Goal: Transaction & Acquisition: Book appointment/travel/reservation

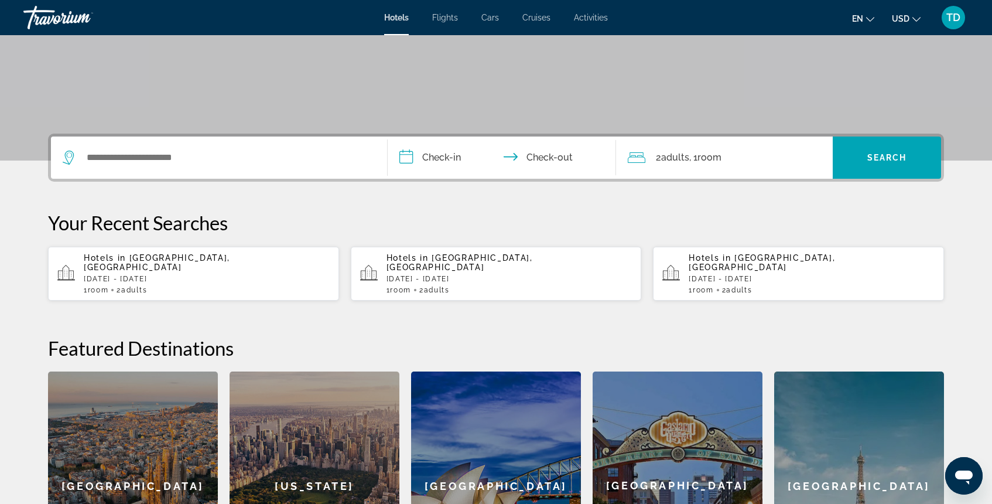
scroll to position [195, 0]
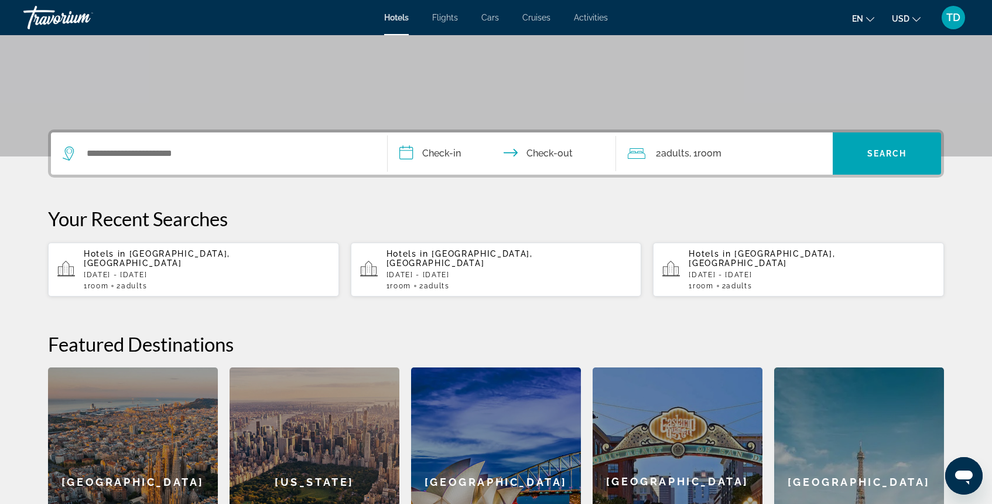
click at [185, 271] on p "[DATE] - [DATE]" at bounding box center [207, 275] width 246 height 8
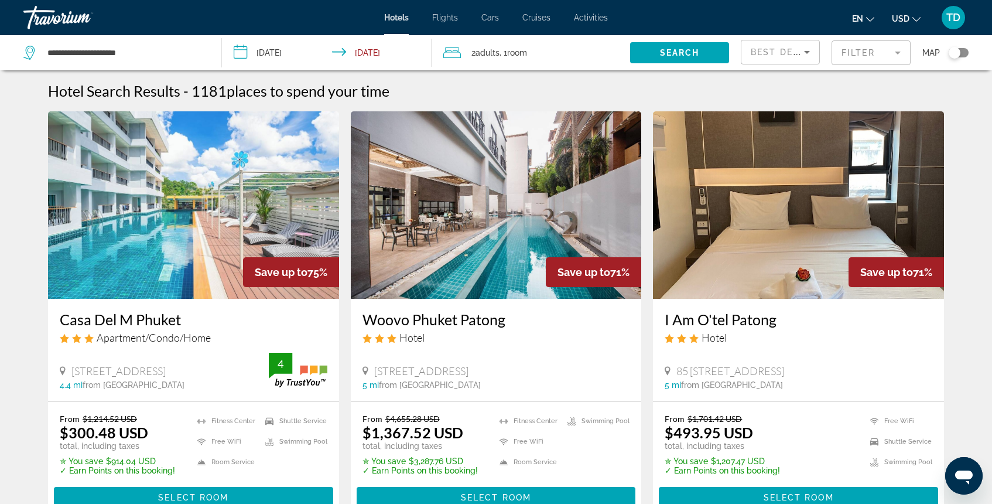
click at [858, 55] on mat-form-field "Filter" at bounding box center [870, 52] width 79 height 25
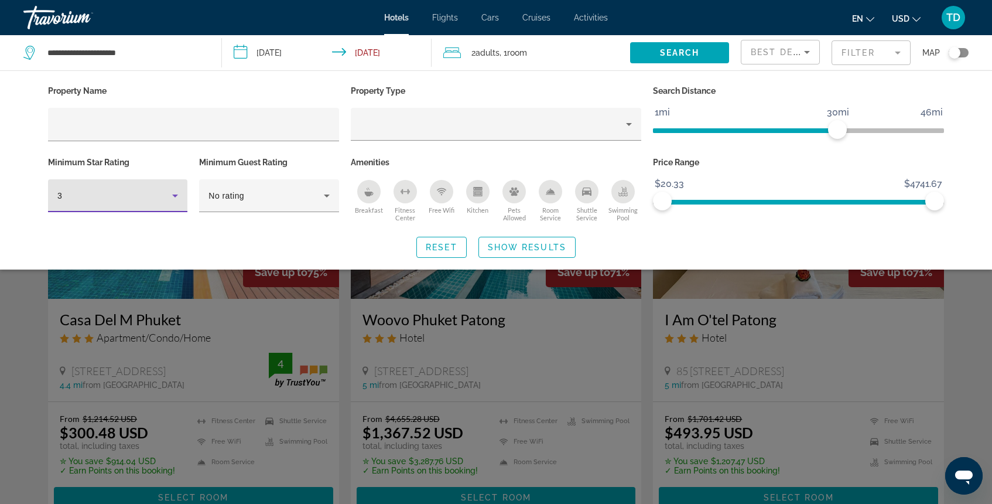
click at [170, 194] on icon "Hotel Filters" at bounding box center [175, 196] width 14 height 14
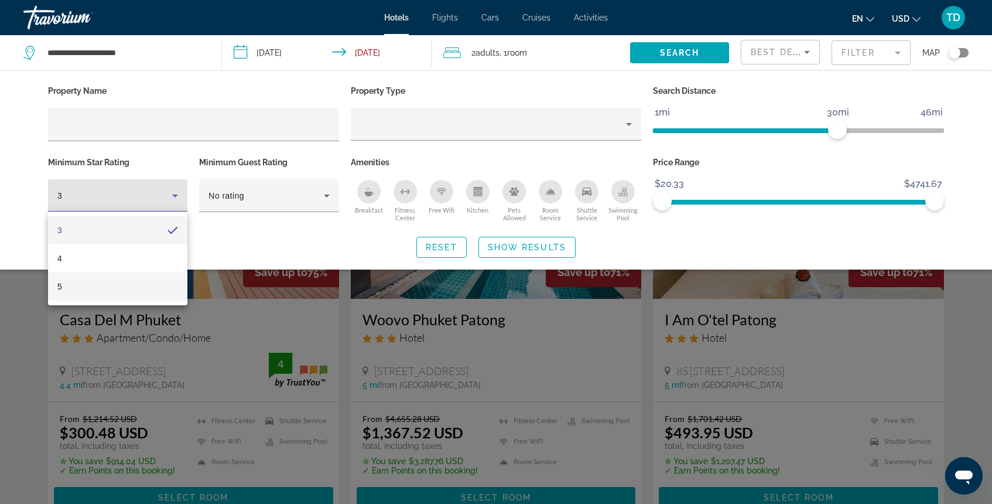
click at [116, 288] on mat-option "5" at bounding box center [117, 286] width 139 height 28
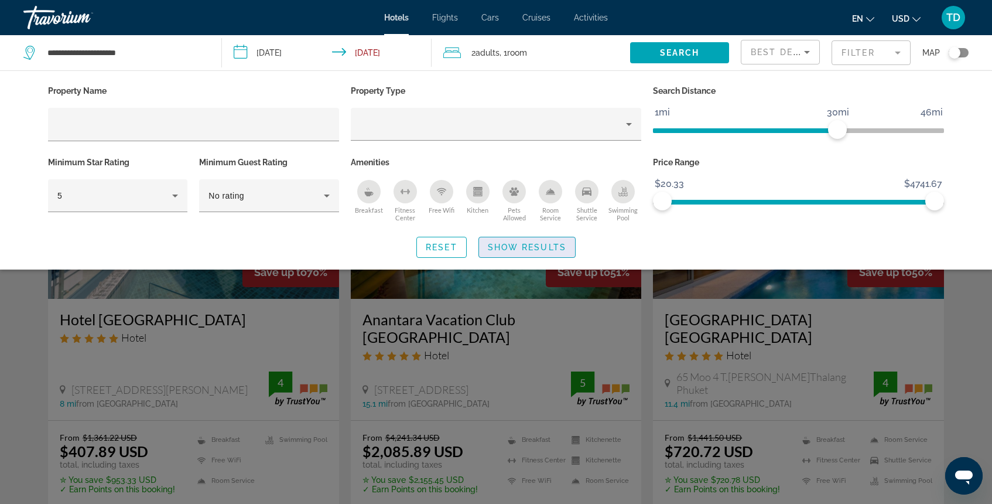
click at [553, 248] on span "Show Results" at bounding box center [527, 246] width 78 height 9
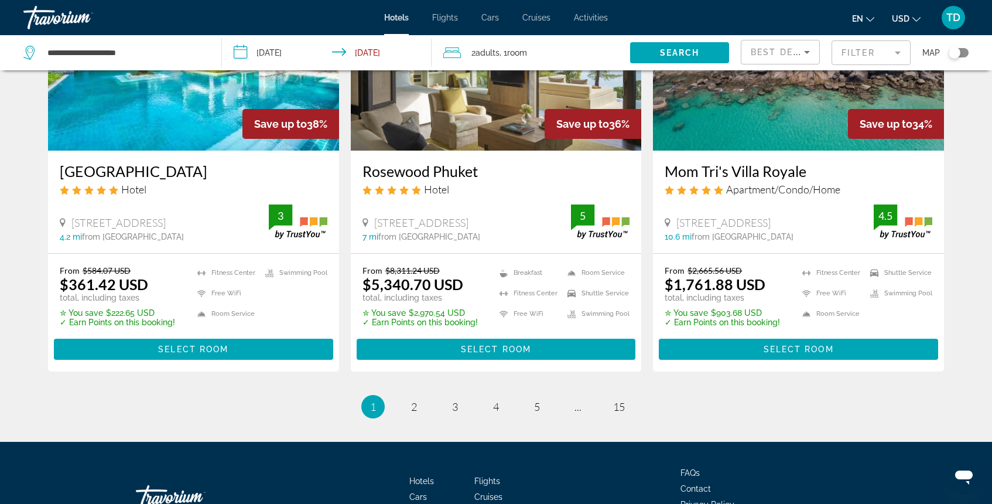
scroll to position [1478, 0]
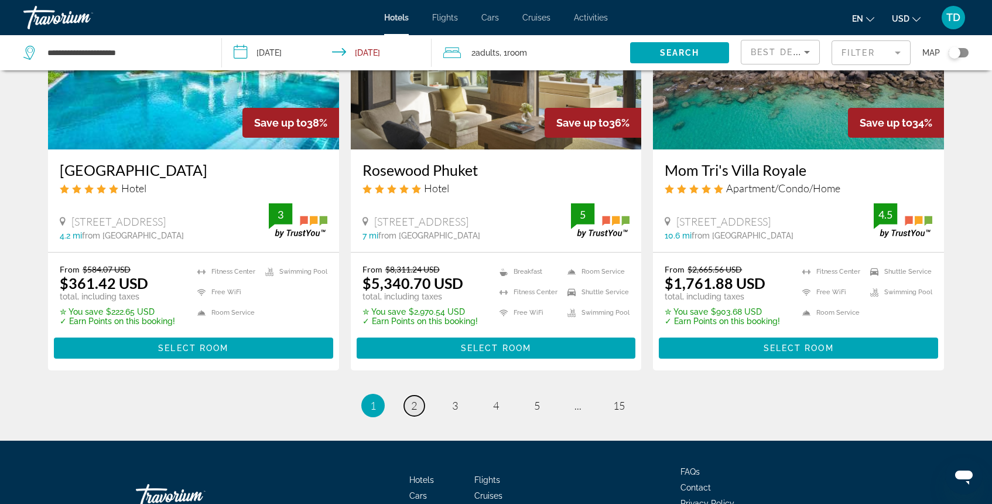
click at [413, 399] on span "2" at bounding box center [414, 405] width 6 height 13
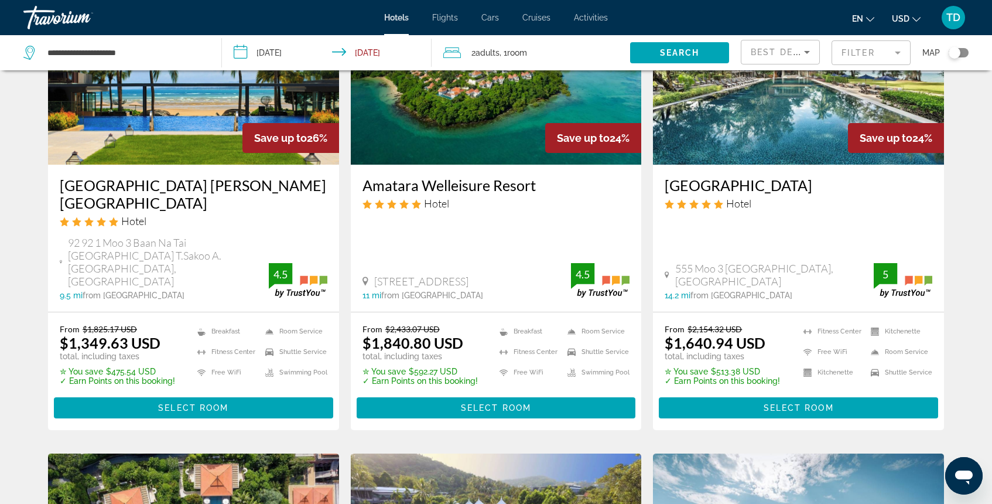
scroll to position [1003, 0]
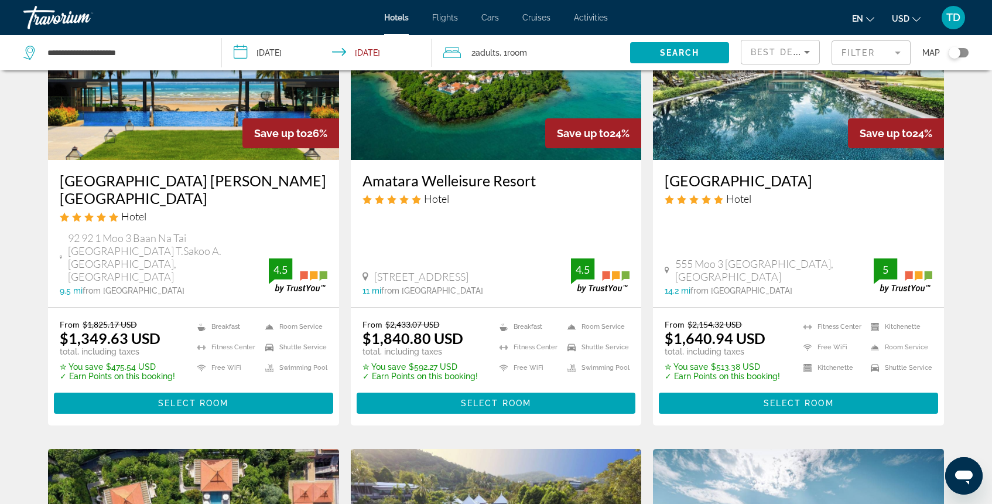
click at [63, 198] on h3 "[GEOGRAPHIC_DATA] [PERSON_NAME][GEOGRAPHIC_DATA]" at bounding box center [194, 189] width 268 height 35
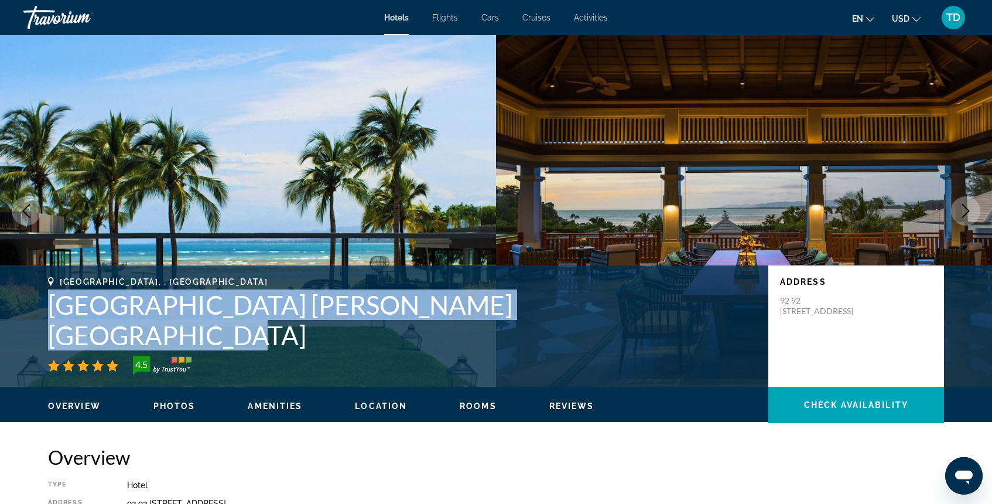
drag, startPoint x: 42, startPoint y: 331, endPoint x: 601, endPoint y: 334, distance: 559.2
click at [601, 334] on div "[GEOGRAPHIC_DATA], , [GEOGRAPHIC_DATA] [GEOGRAPHIC_DATA] [PERSON_NAME][GEOGRAPH…" at bounding box center [496, 326] width 943 height 98
copy h1 "[GEOGRAPHIC_DATA] [PERSON_NAME][GEOGRAPHIC_DATA]"
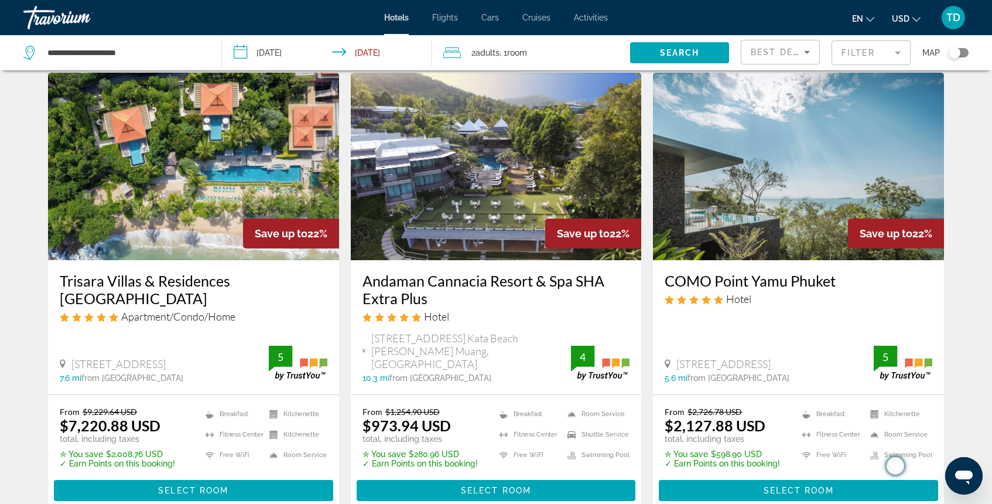
scroll to position [1580, 0]
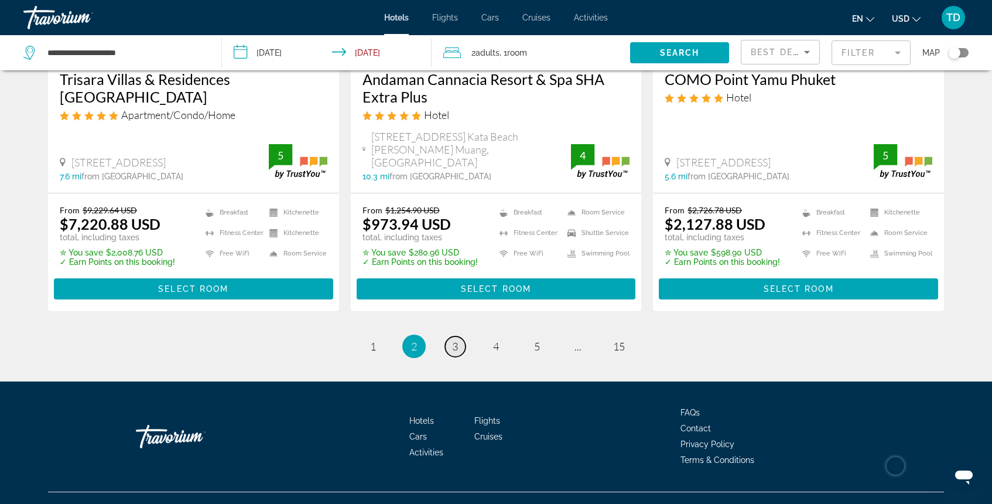
click at [456, 340] on span "3" at bounding box center [455, 346] width 6 height 13
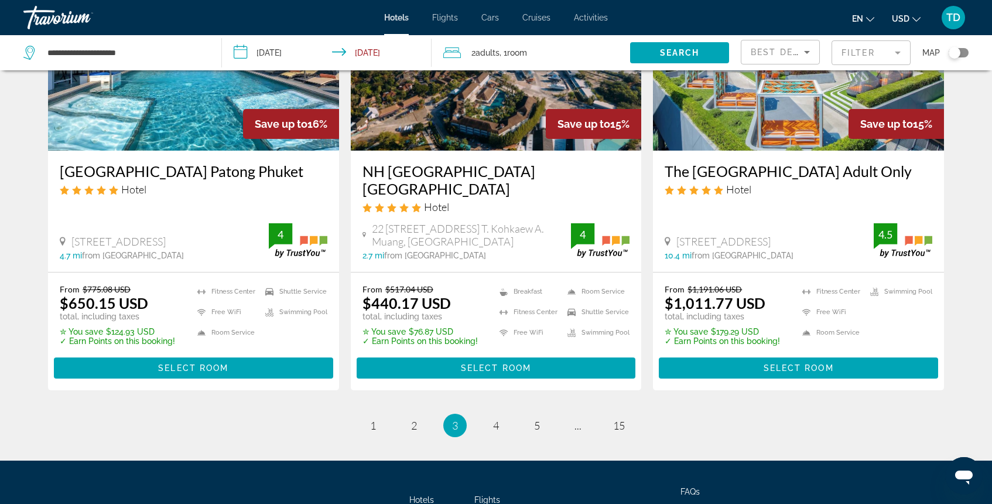
scroll to position [1516, 0]
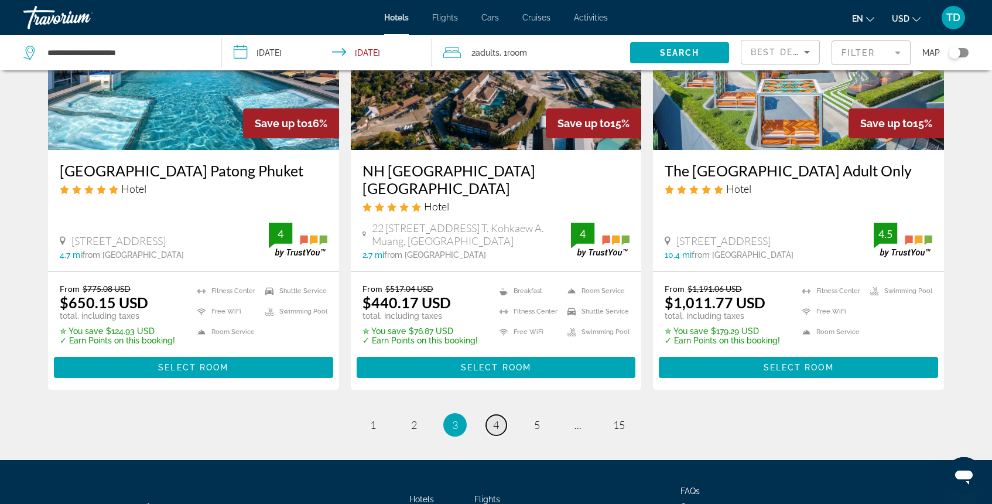
click at [495, 415] on link "page 4" at bounding box center [496, 425] width 20 height 20
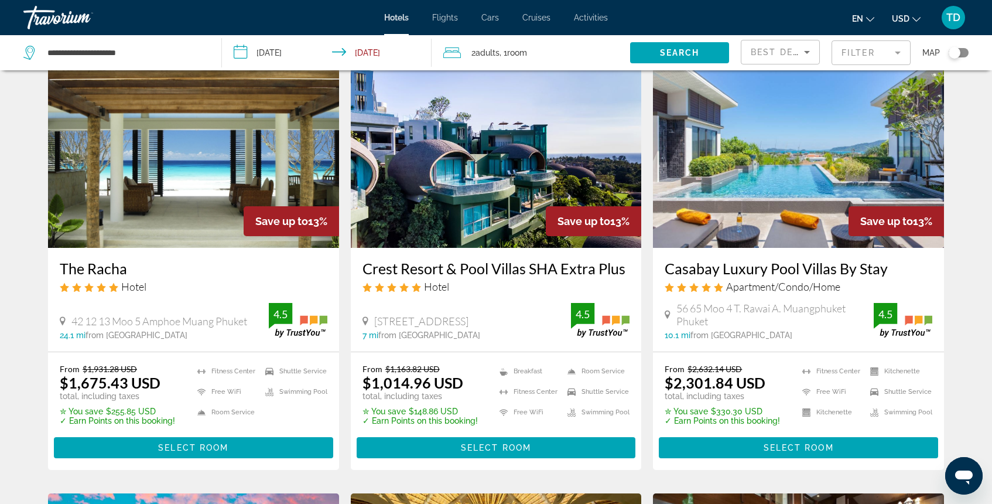
scroll to position [1045, 0]
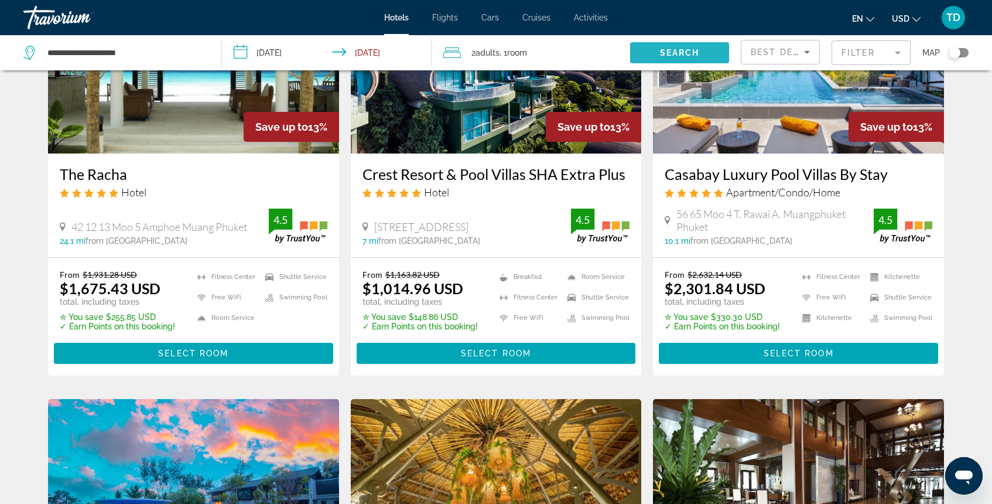
click at [675, 54] on span "Search" at bounding box center [680, 52] width 40 height 9
click at [677, 49] on span "Search" at bounding box center [680, 52] width 40 height 9
click at [869, 53] on mat-form-field "Filter" at bounding box center [870, 52] width 79 height 25
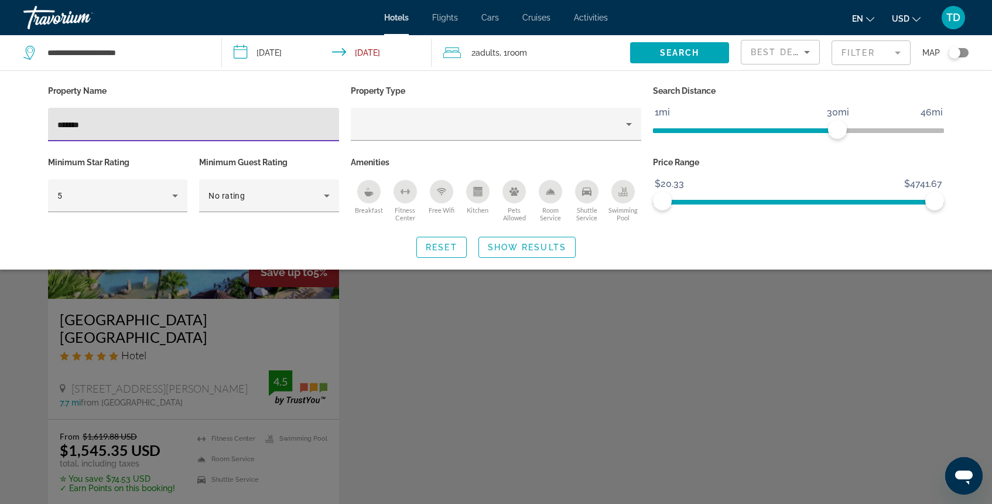
type input "*******"
click at [188, 366] on div "Search widget" at bounding box center [496, 340] width 992 height 328
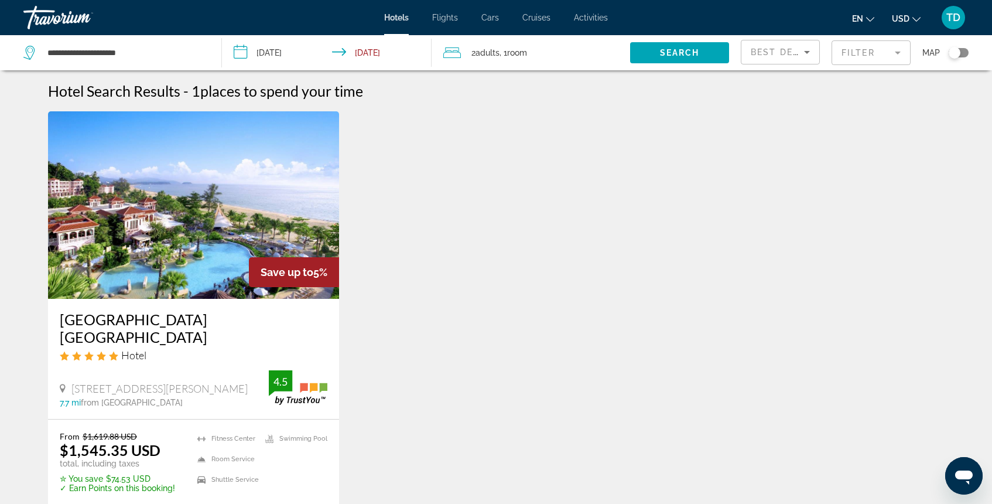
click at [230, 262] on img "Main content" at bounding box center [193, 204] width 291 height 187
click at [857, 60] on mat-form-field "Filter" at bounding box center [870, 52] width 79 height 25
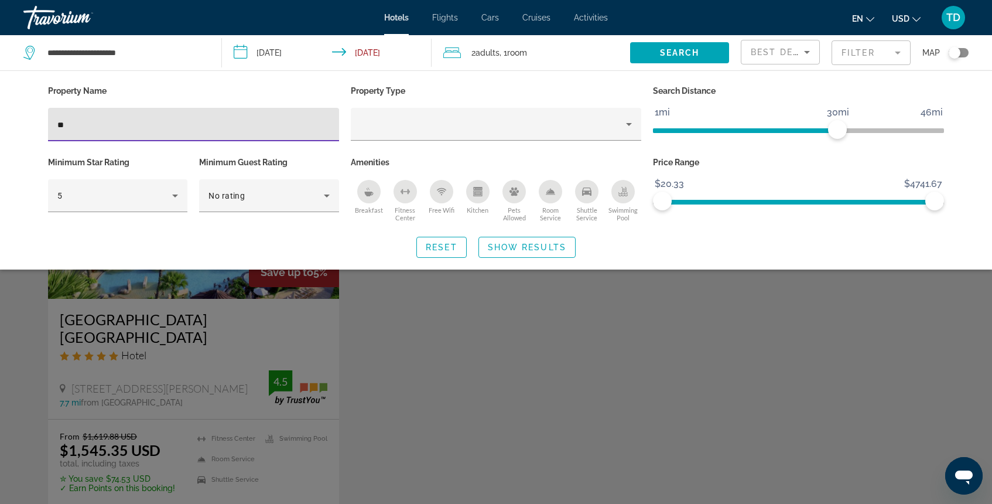
type input "*"
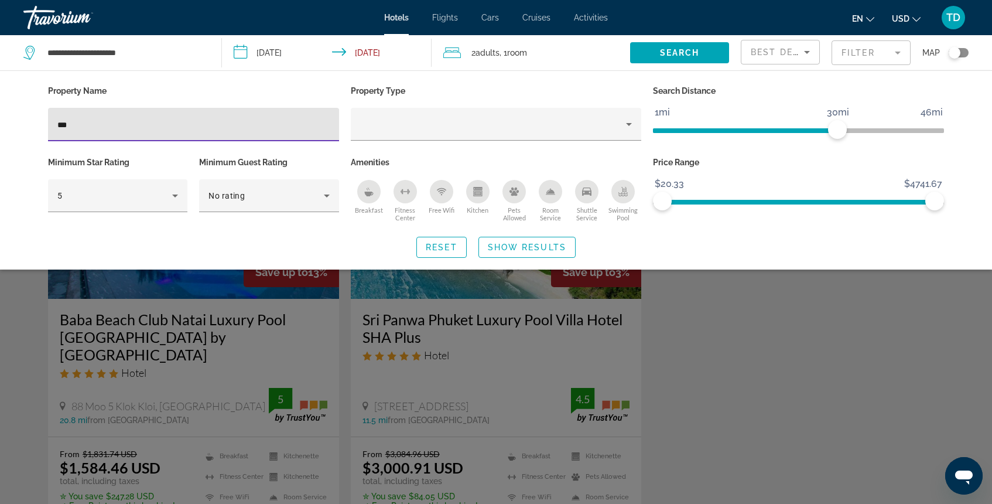
type input "***"
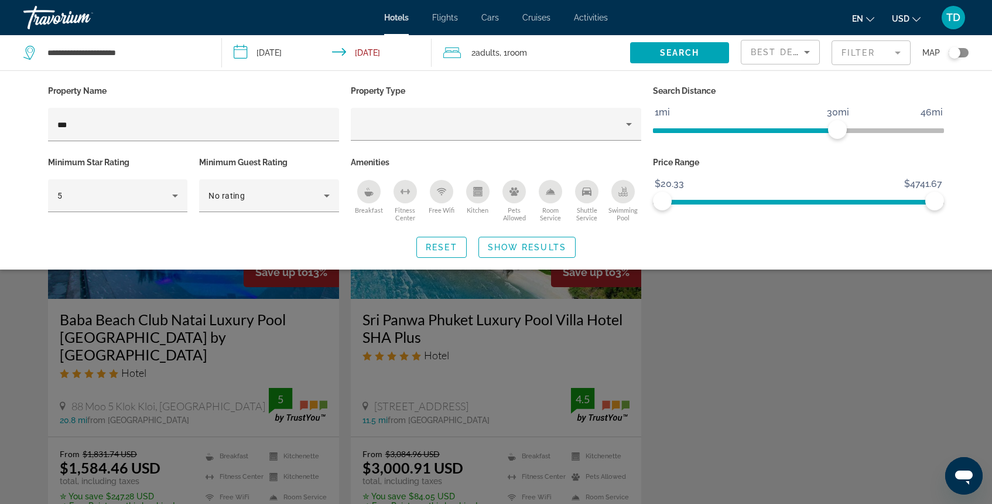
click at [450, 322] on div "Search widget" at bounding box center [496, 340] width 992 height 328
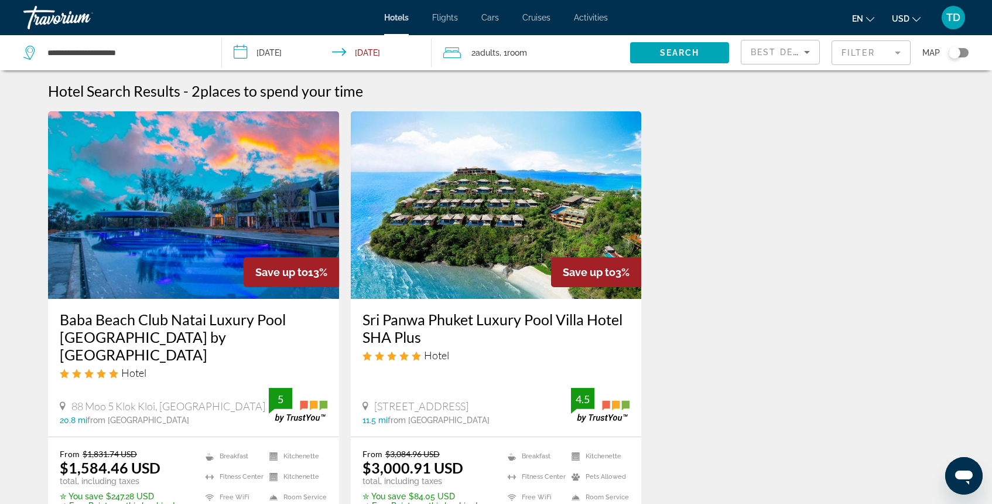
click at [467, 244] on img "Main content" at bounding box center [496, 204] width 291 height 187
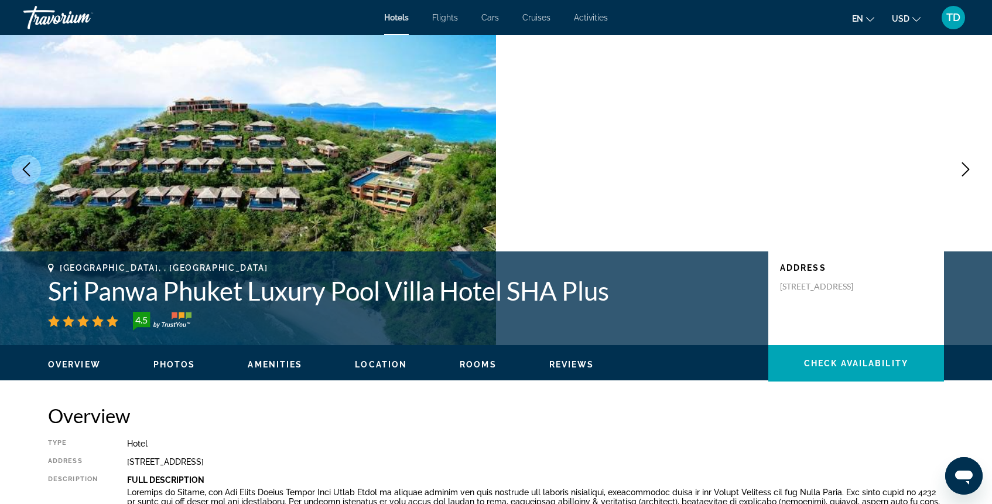
scroll to position [31, 0]
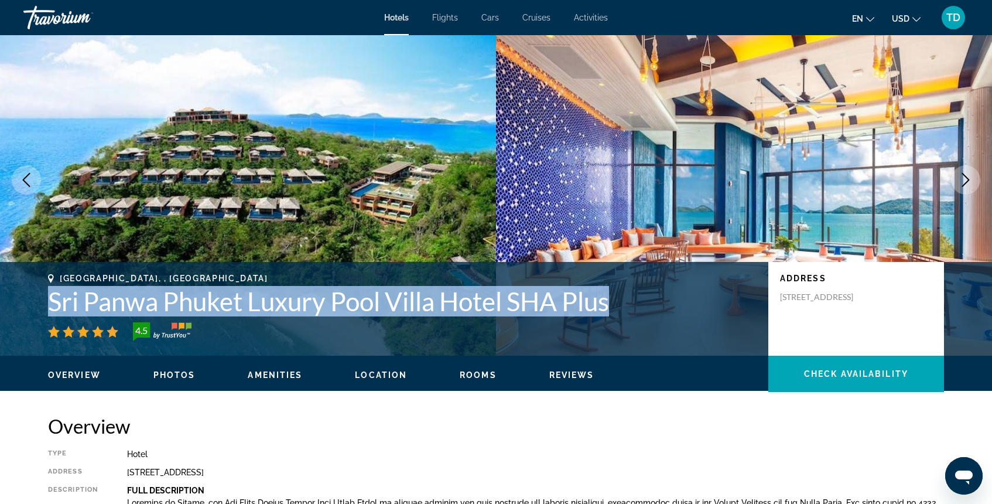
drag, startPoint x: 49, startPoint y: 302, endPoint x: 629, endPoint y: 294, distance: 579.8
click at [629, 294] on h1 "Sri Panwa Phuket Luxury Pool Villa Hotel SHA Plus" at bounding box center [402, 301] width 709 height 30
copy h1 "Sri Panwa Phuket Luxury Pool Villa Hotel SHA Plus"
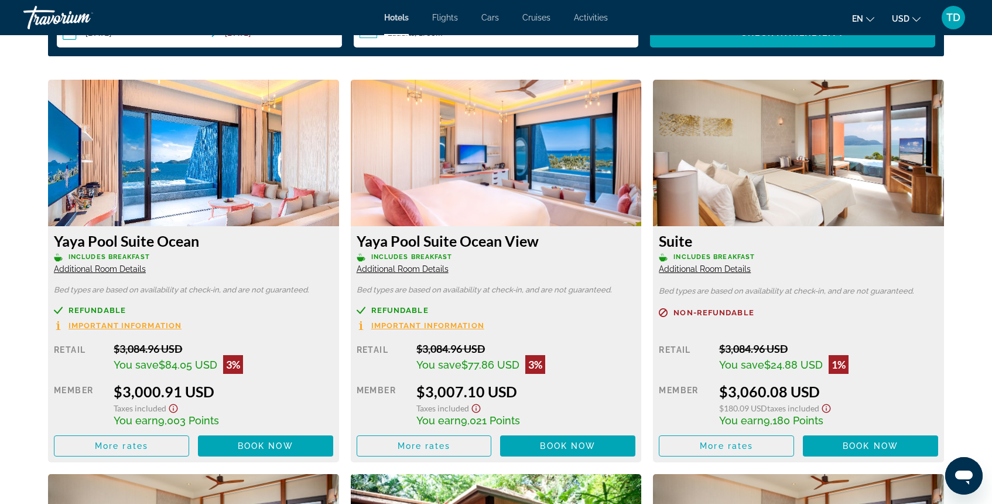
scroll to position [1565, 0]
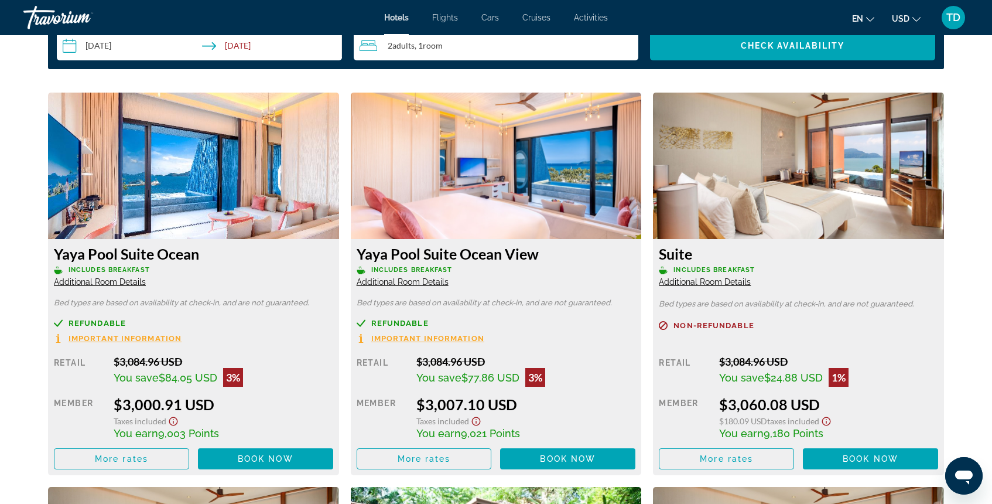
click at [244, 195] on img "Main content" at bounding box center [193, 166] width 291 height 146
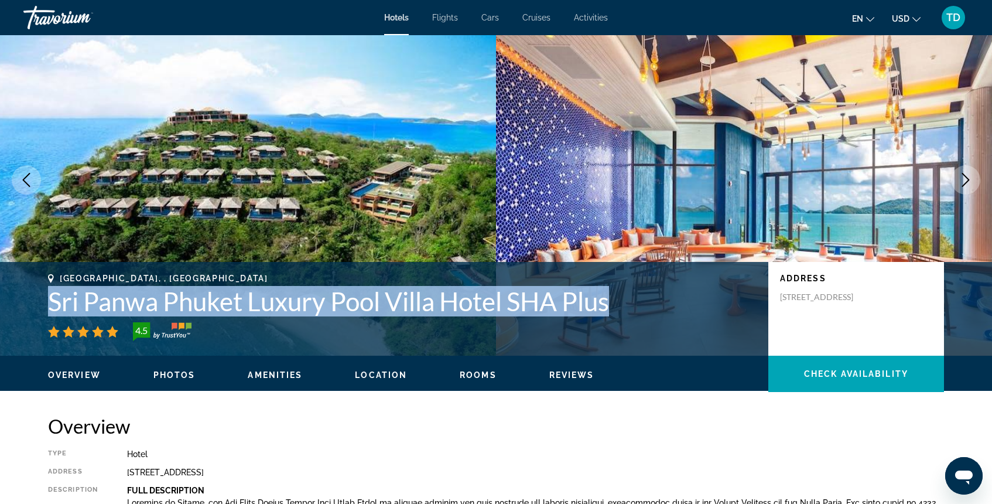
scroll to position [0, 0]
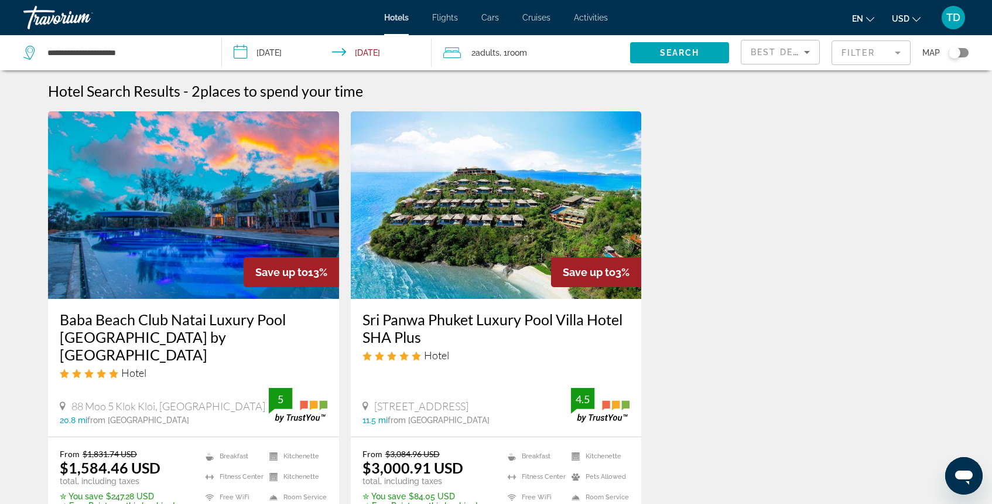
click at [843, 58] on mat-form-field "Filter" at bounding box center [870, 52] width 79 height 25
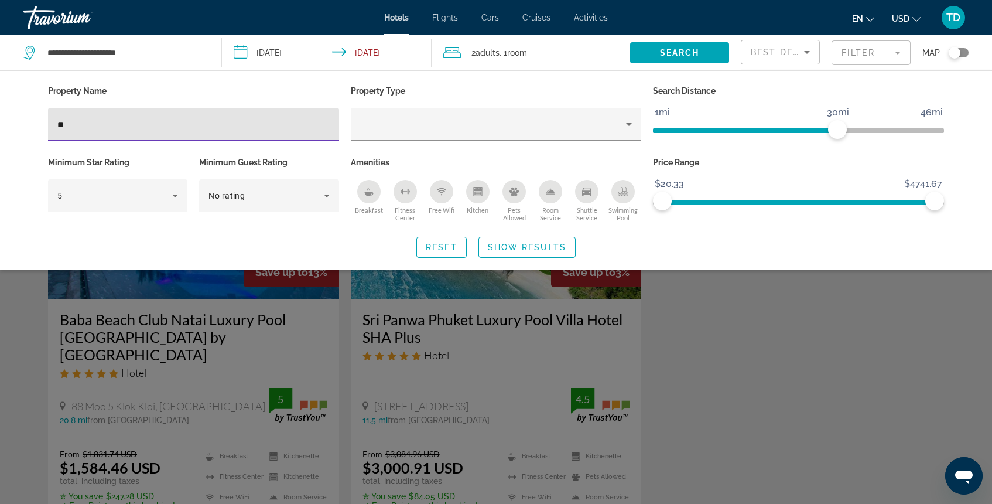
type input "*"
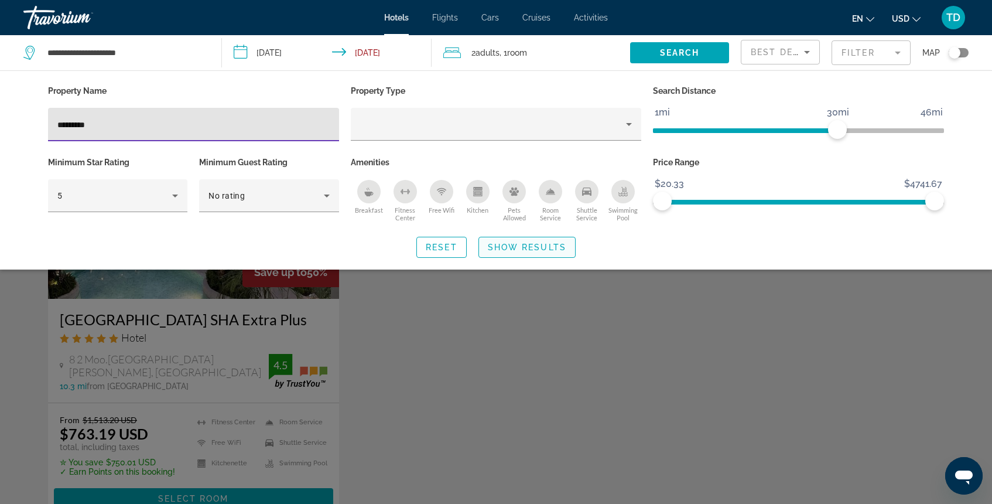
type input "*********"
click at [532, 243] on span "Show Results" at bounding box center [527, 246] width 78 height 9
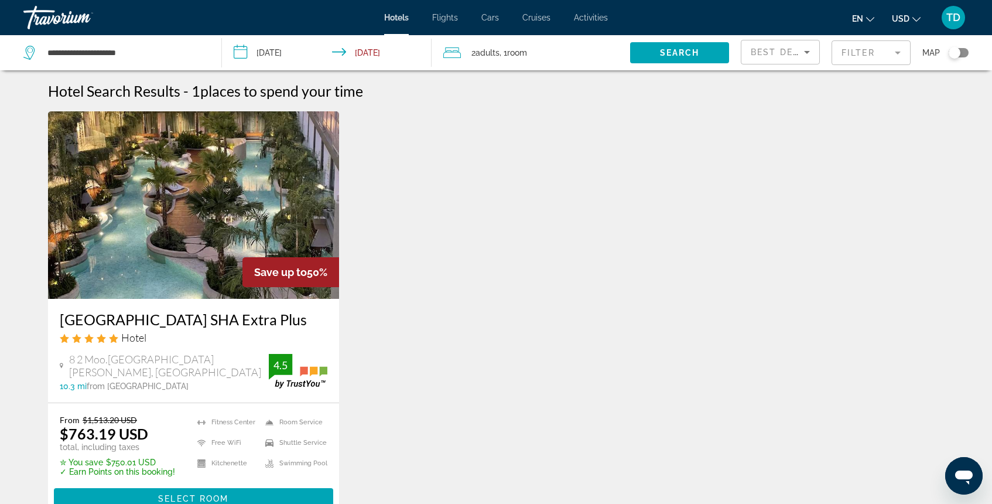
click at [203, 232] on img "Main content" at bounding box center [193, 204] width 291 height 187
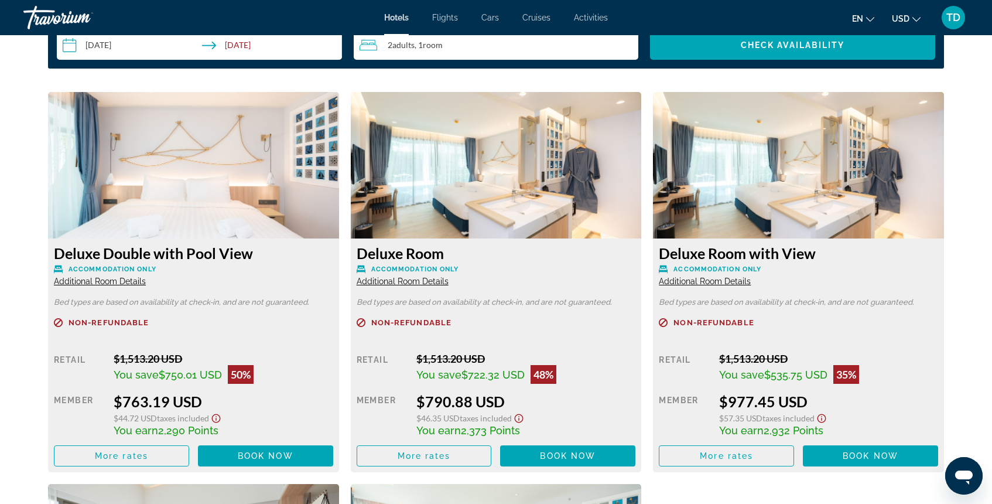
scroll to position [1559, 0]
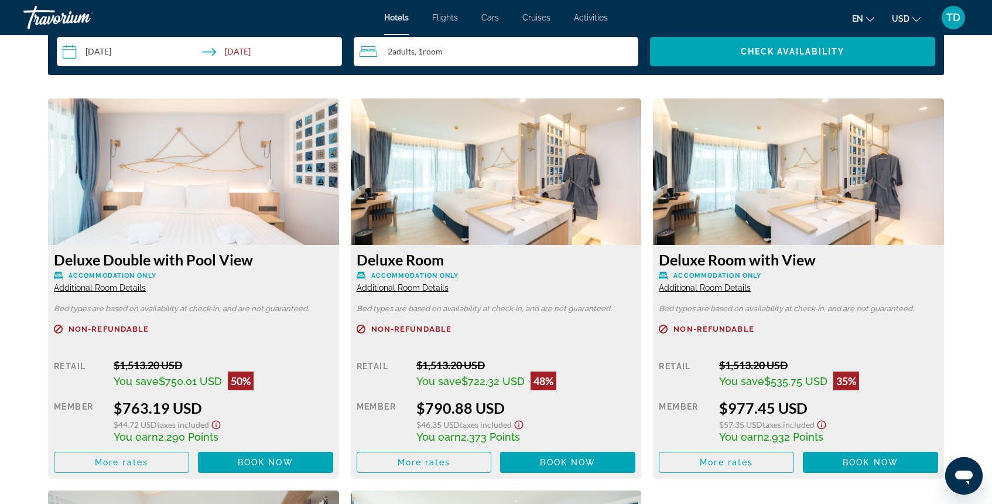
click at [754, 192] on img "Main content" at bounding box center [798, 171] width 291 height 146
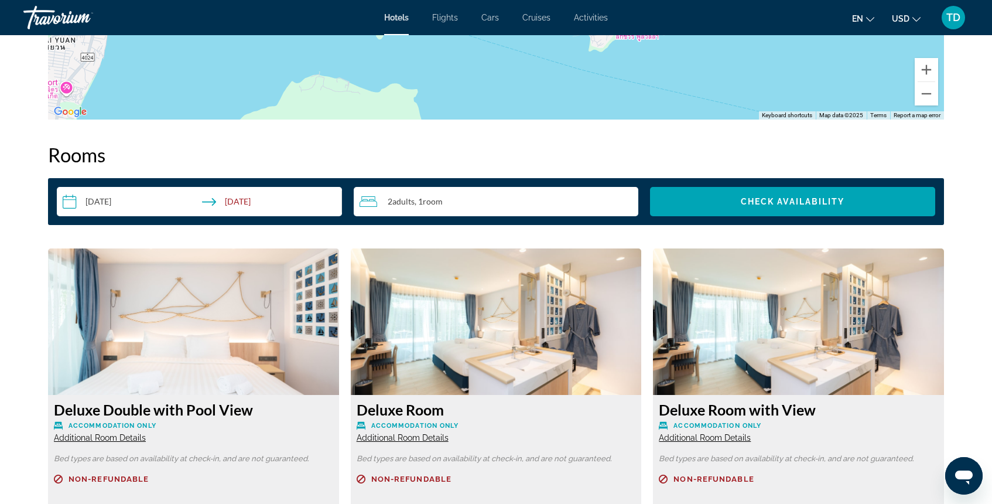
scroll to position [1408, 0]
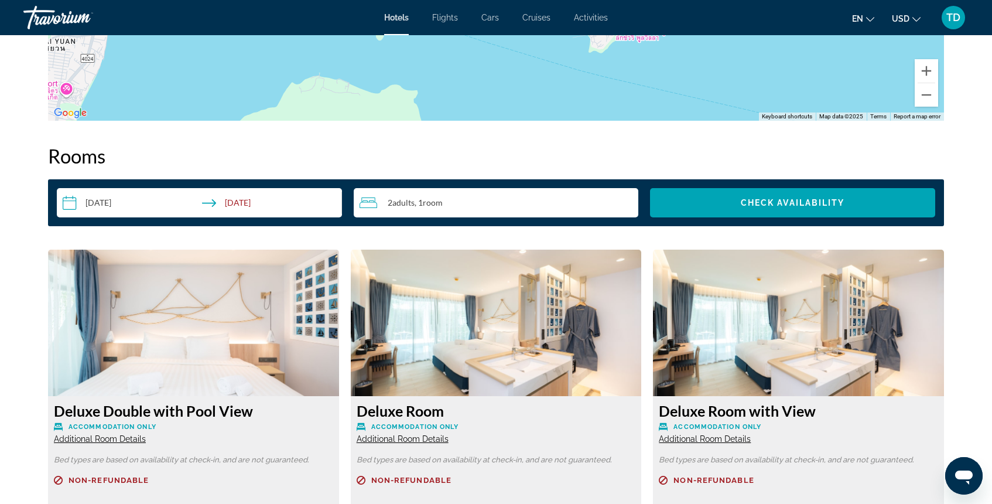
click at [257, 340] on img "Main content" at bounding box center [193, 322] width 291 height 146
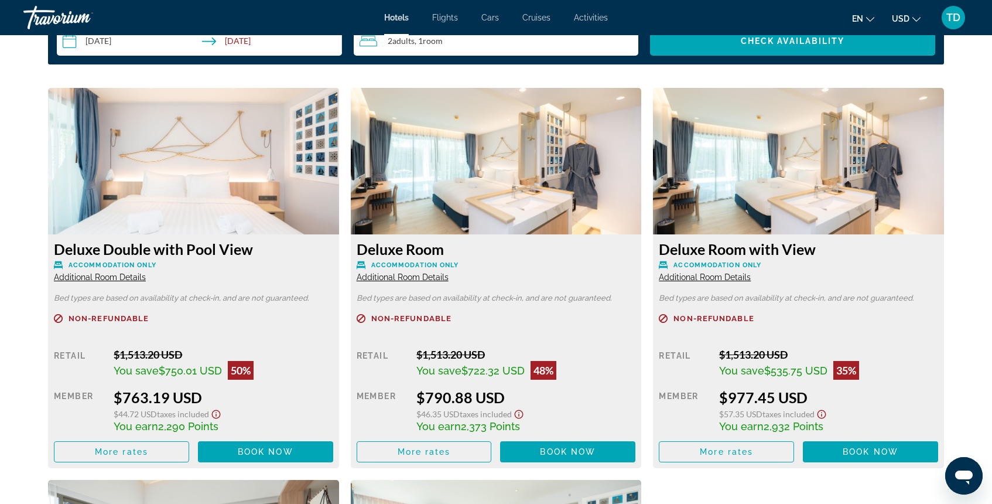
scroll to position [1571, 0]
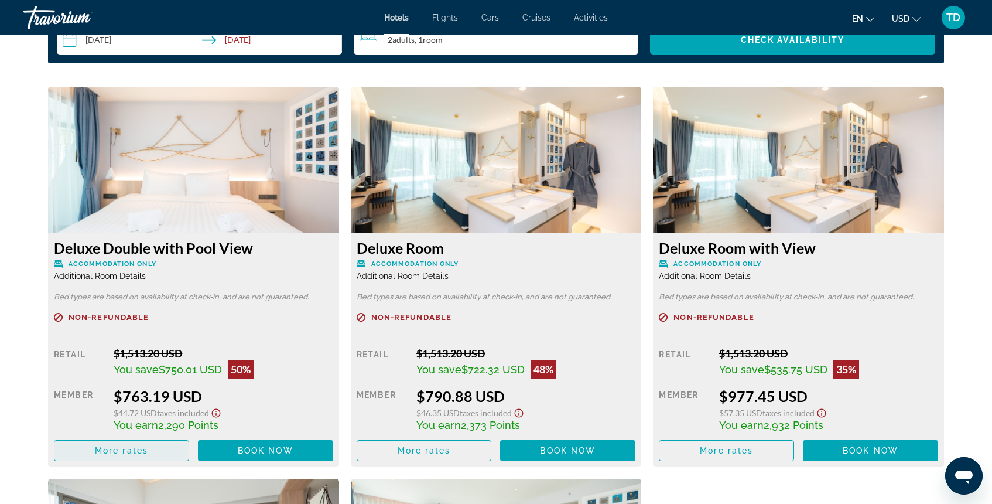
click at [145, 450] on span "More rates" at bounding box center [121, 450] width 53 height 9
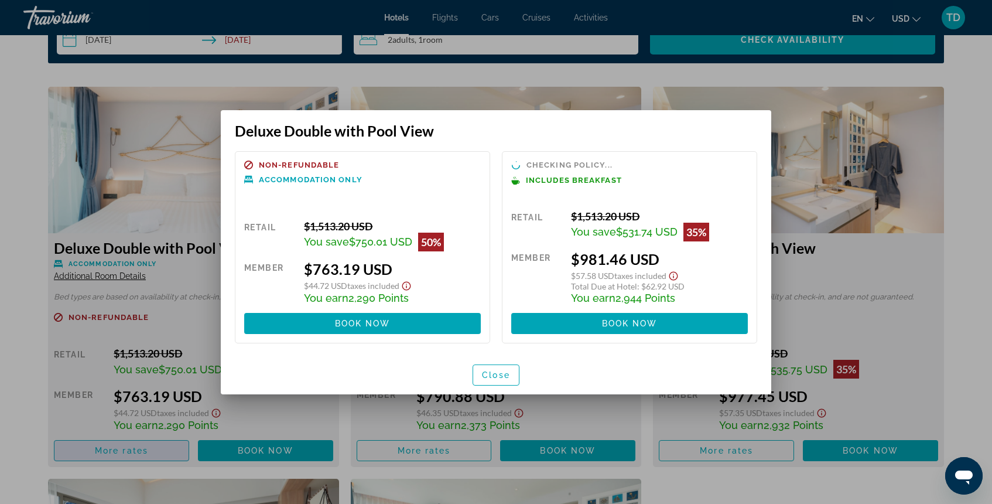
scroll to position [0, 0]
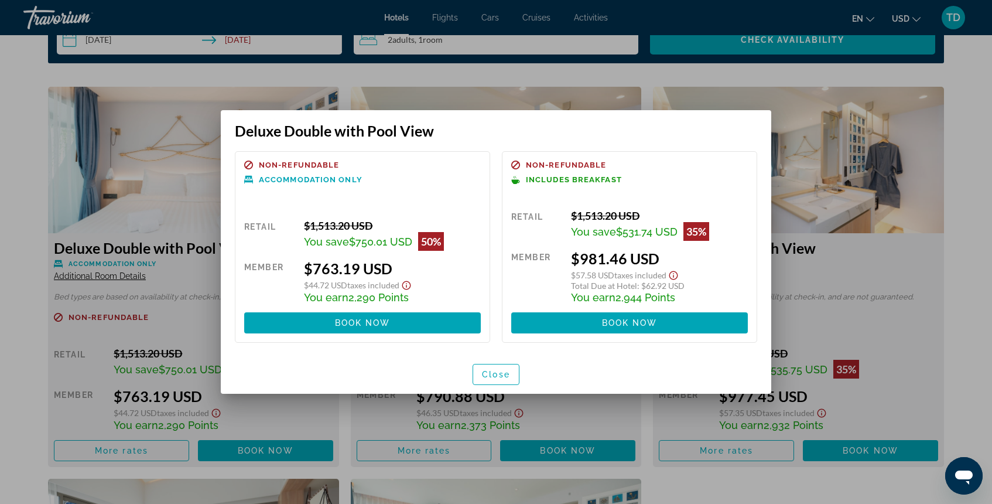
click at [940, 138] on div at bounding box center [496, 252] width 992 height 504
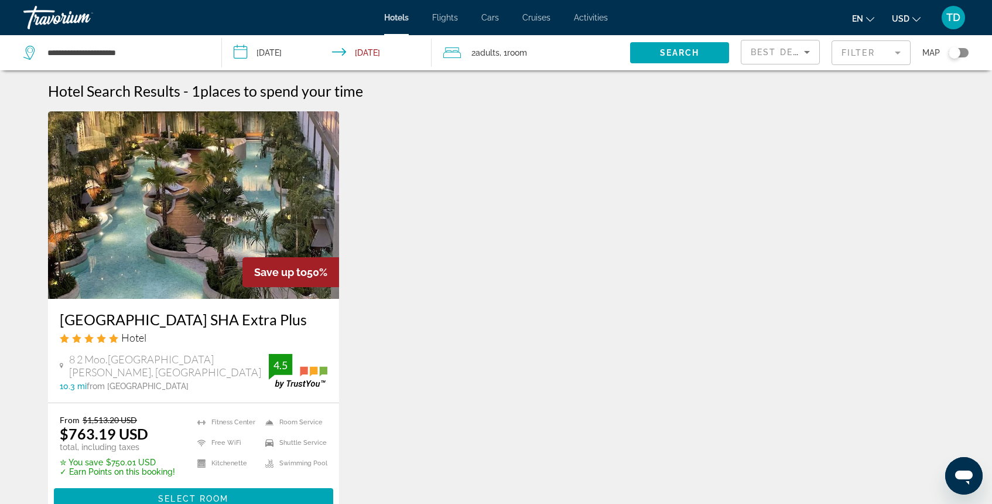
click at [882, 53] on mat-form-field "Filter" at bounding box center [870, 52] width 79 height 25
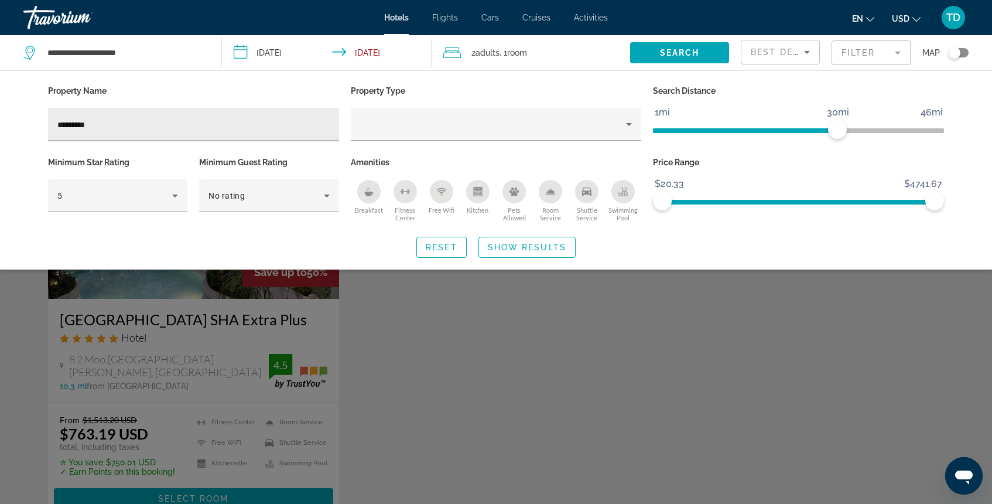
click at [150, 132] on div "*********" at bounding box center [193, 124] width 272 height 33
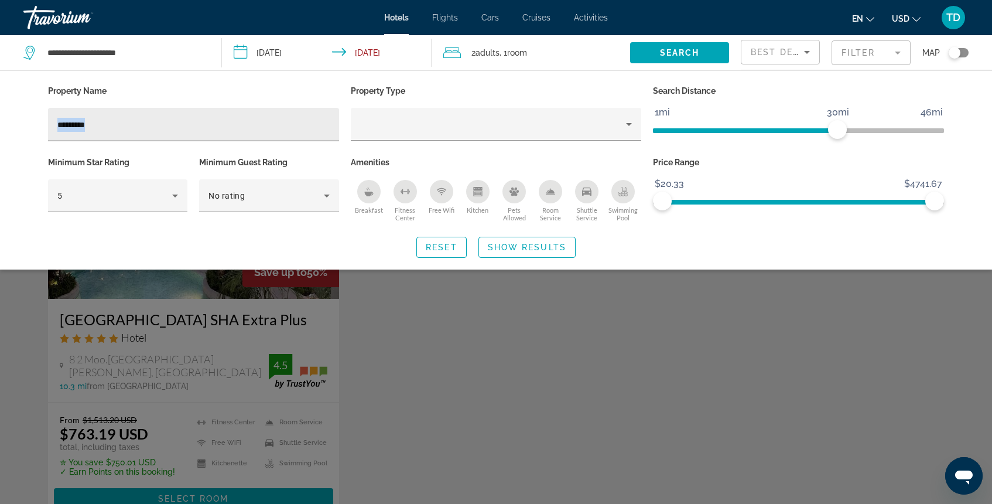
click at [150, 132] on div "*********" at bounding box center [193, 124] width 272 height 33
type input "*"
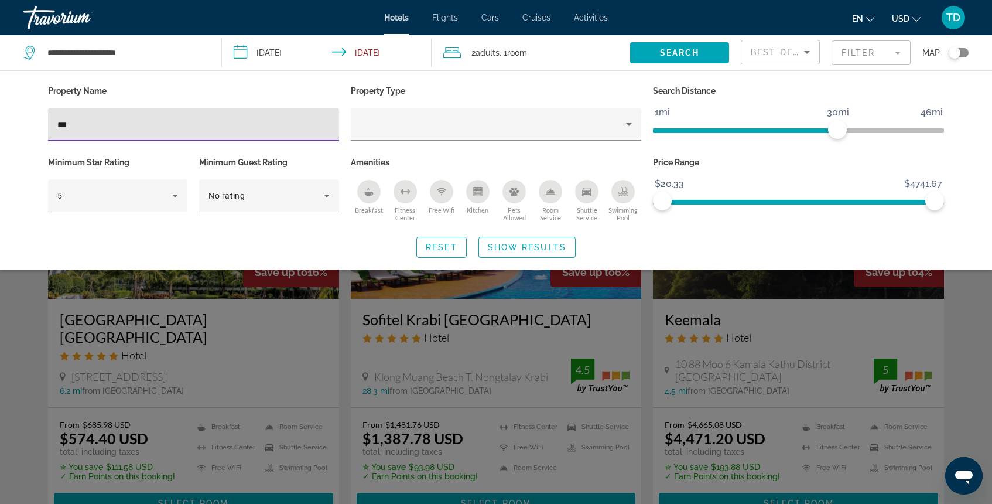
type input "***"
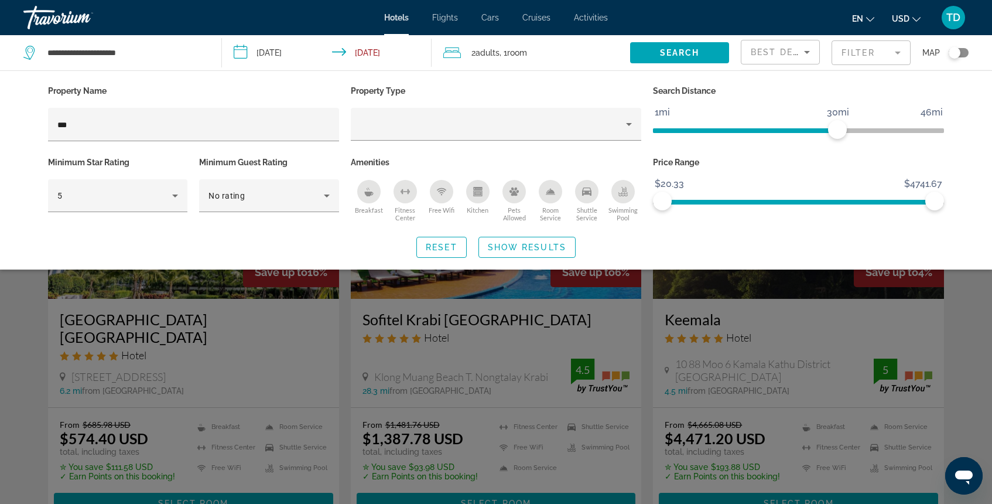
click at [827, 278] on div "Search widget" at bounding box center [496, 340] width 992 height 328
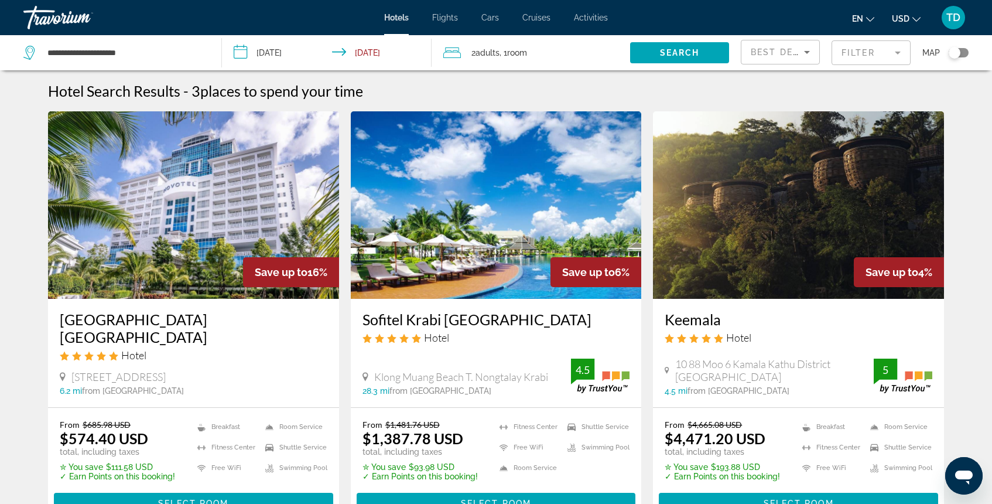
click at [777, 235] on img "Main content" at bounding box center [798, 204] width 291 height 187
click at [858, 58] on mat-form-field "Filter" at bounding box center [870, 52] width 79 height 25
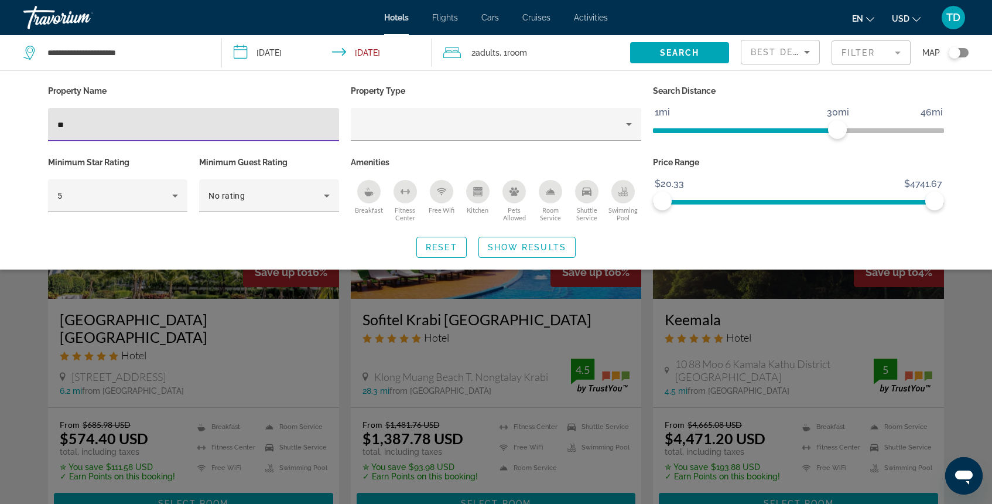
type input "*"
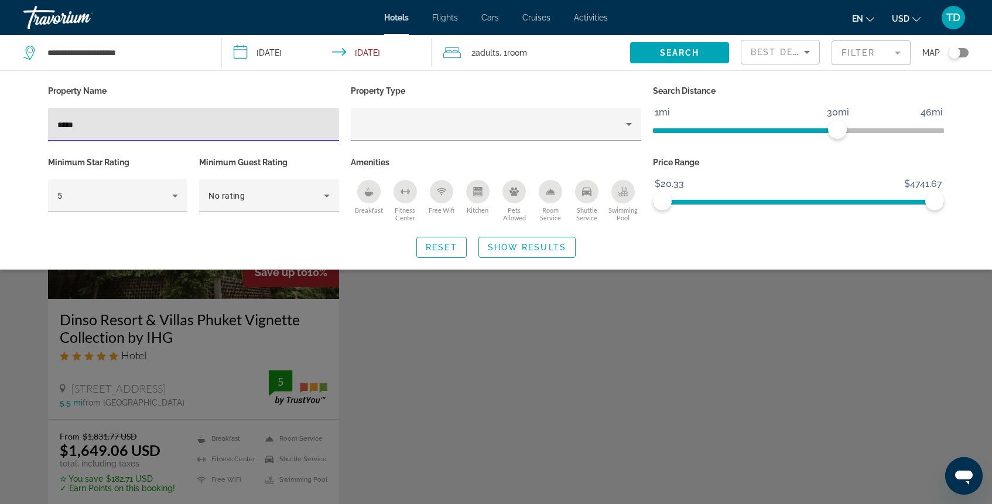
type input "*****"
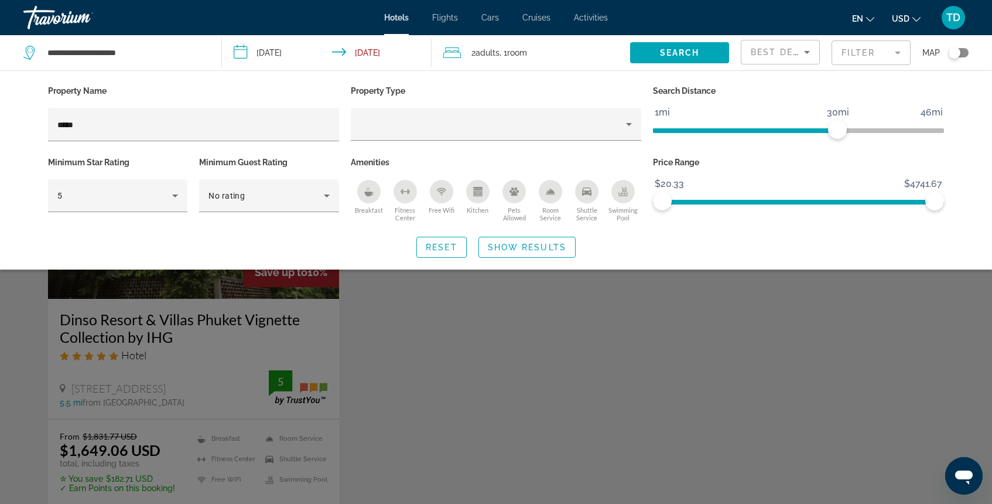
click at [231, 304] on div "Search widget" at bounding box center [496, 340] width 992 height 328
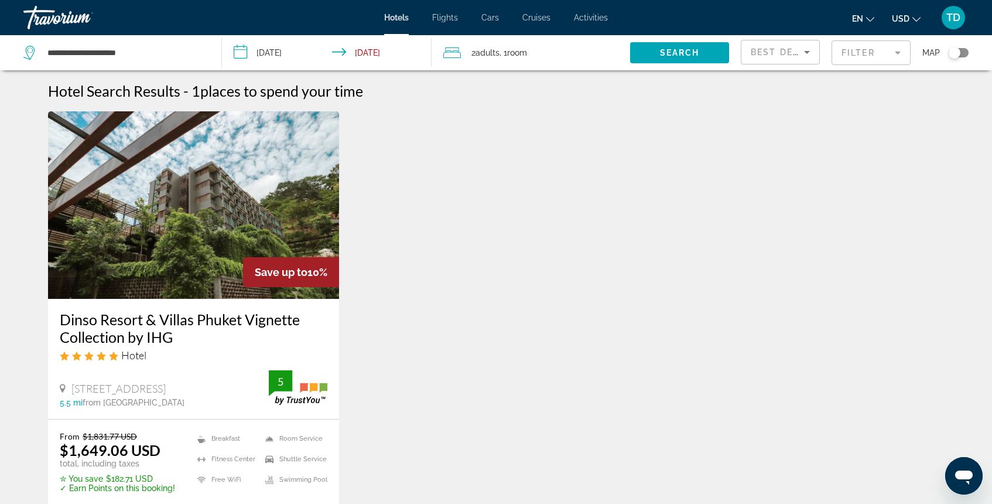
click at [170, 313] on h3 "Dinso Resort & Villas Phuket Vignette Collection by IHG" at bounding box center [194, 327] width 268 height 35
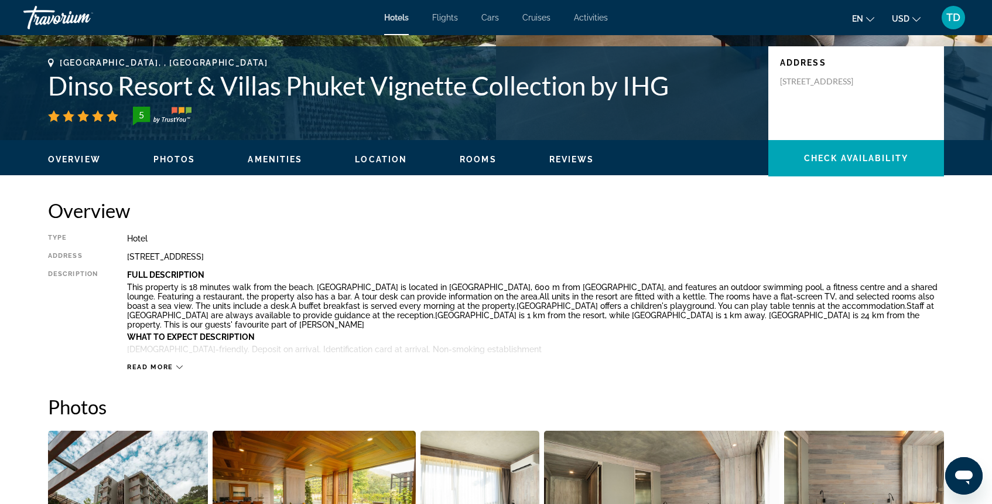
scroll to position [251, 0]
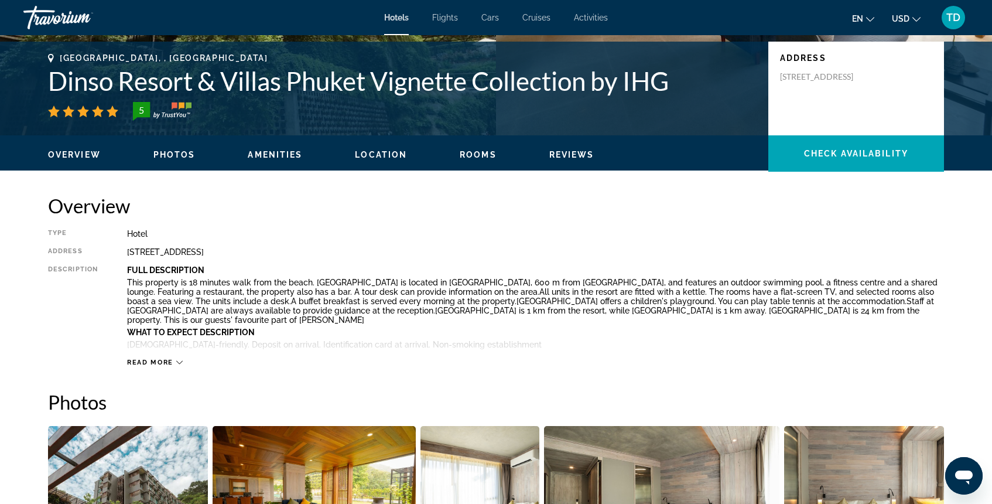
click at [183, 153] on span "Photos" at bounding box center [174, 154] width 42 height 9
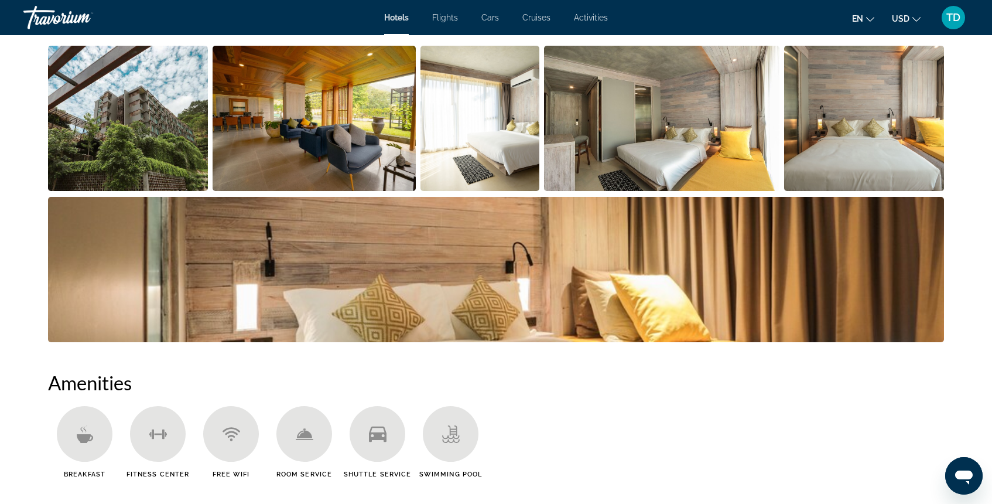
scroll to position [641, 0]
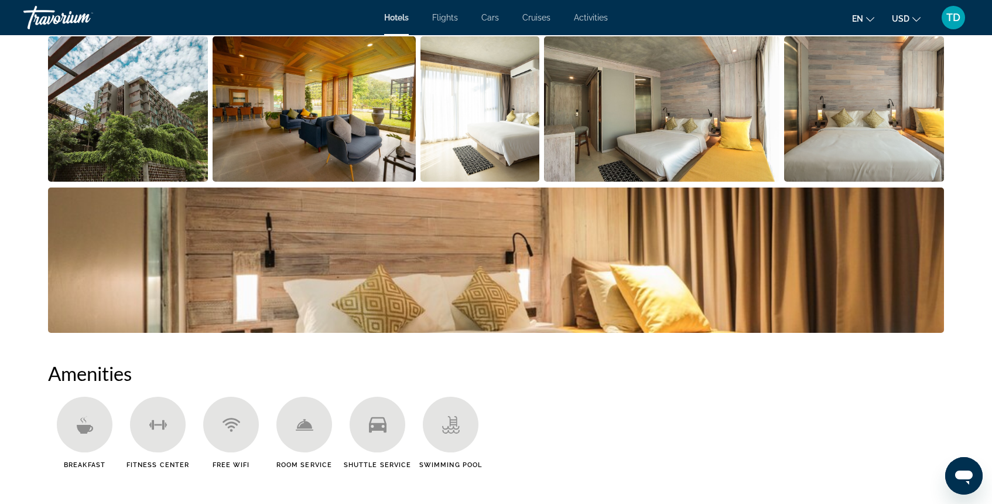
click at [362, 273] on img "Open full-screen image slider" at bounding box center [496, 259] width 896 height 145
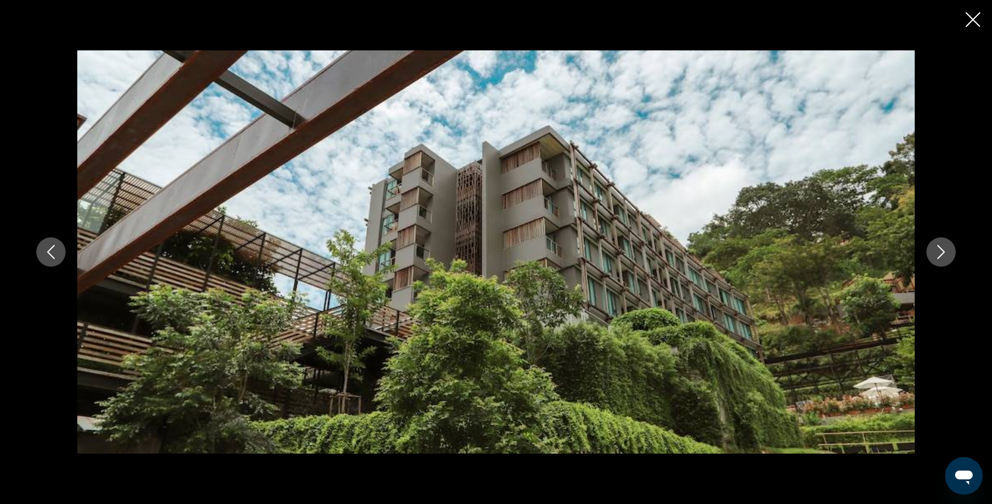
click at [936, 254] on icon "Next image" at bounding box center [941, 252] width 14 height 14
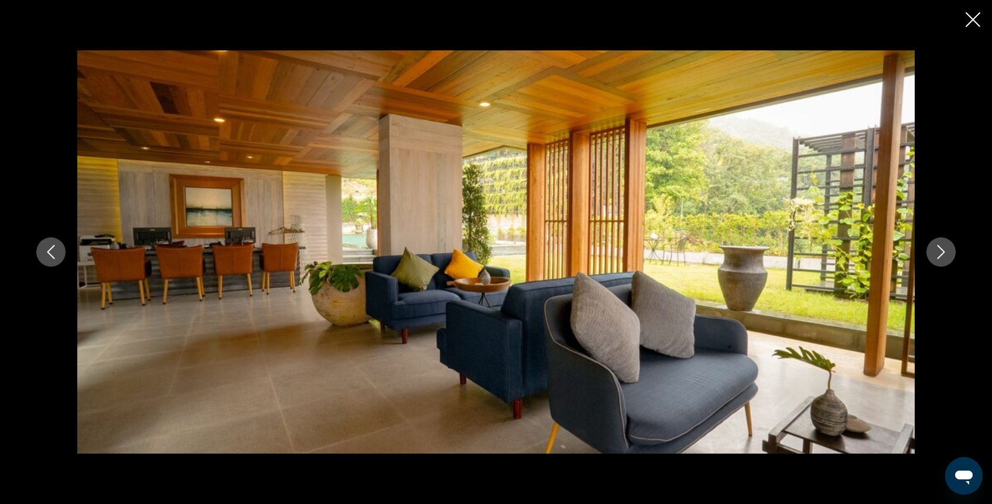
click at [936, 254] on icon "Next image" at bounding box center [941, 252] width 14 height 14
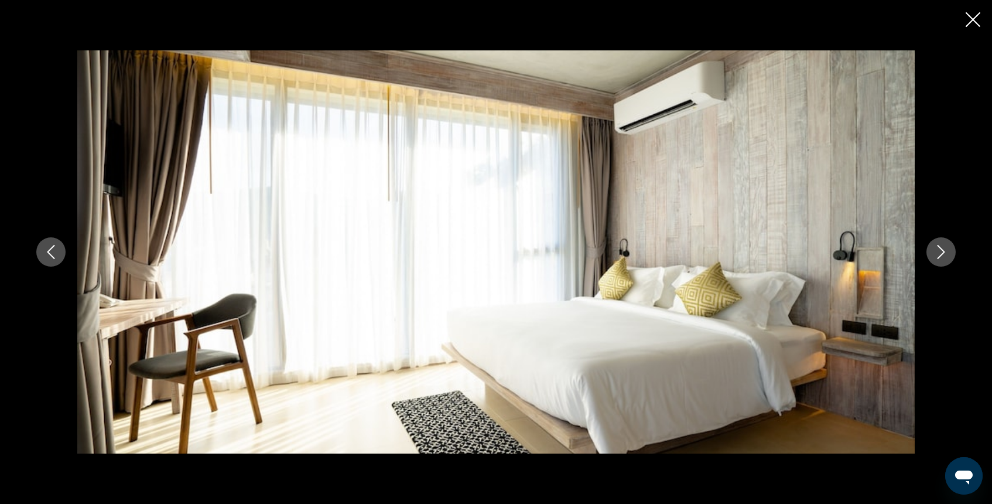
click at [936, 254] on icon "Next image" at bounding box center [941, 252] width 14 height 14
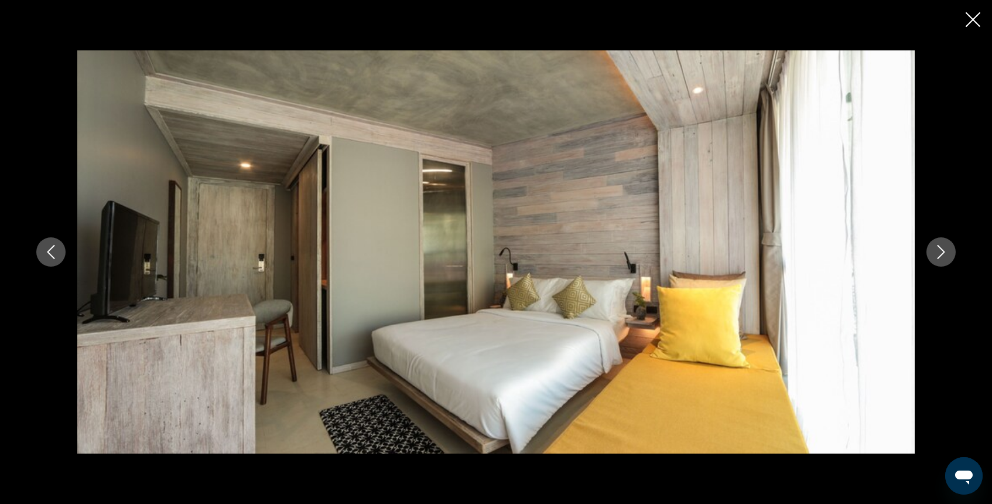
click at [936, 254] on icon "Next image" at bounding box center [941, 252] width 14 height 14
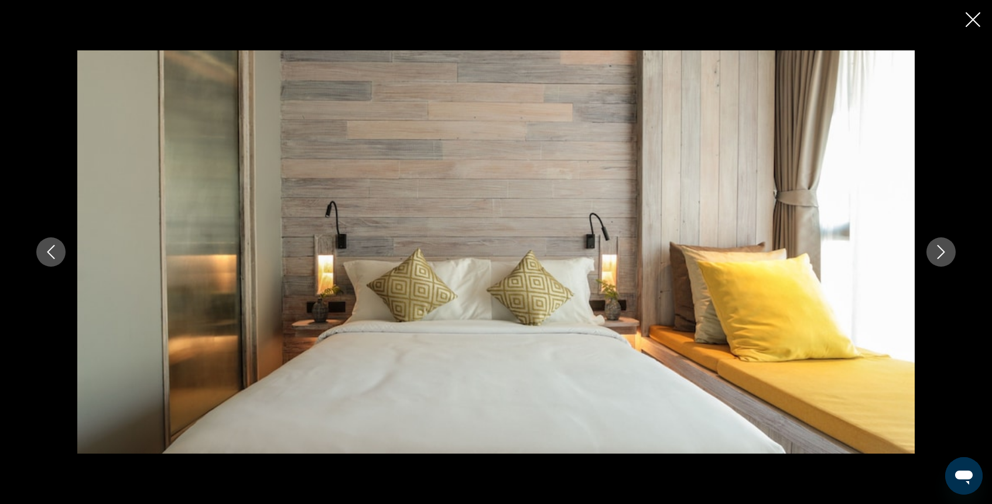
click at [936, 254] on icon "Next image" at bounding box center [941, 252] width 14 height 14
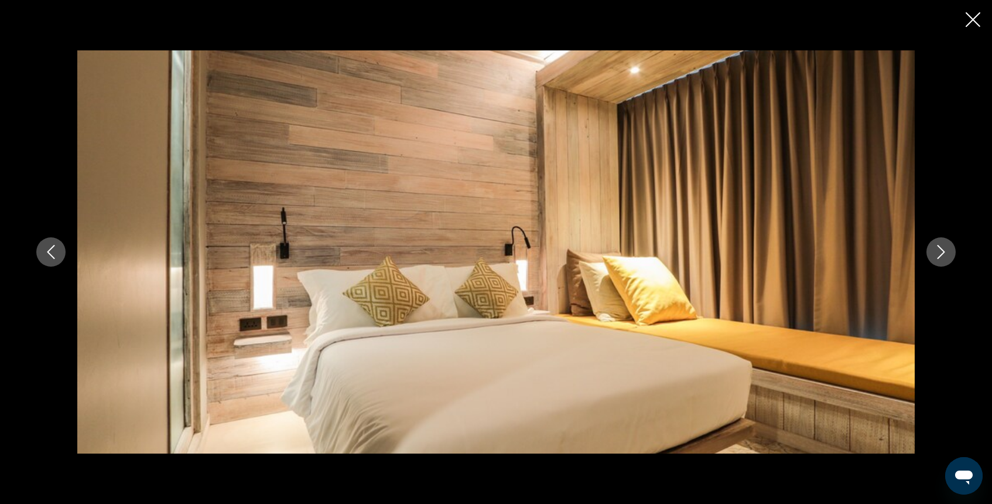
click at [936, 254] on icon "Next image" at bounding box center [941, 252] width 14 height 14
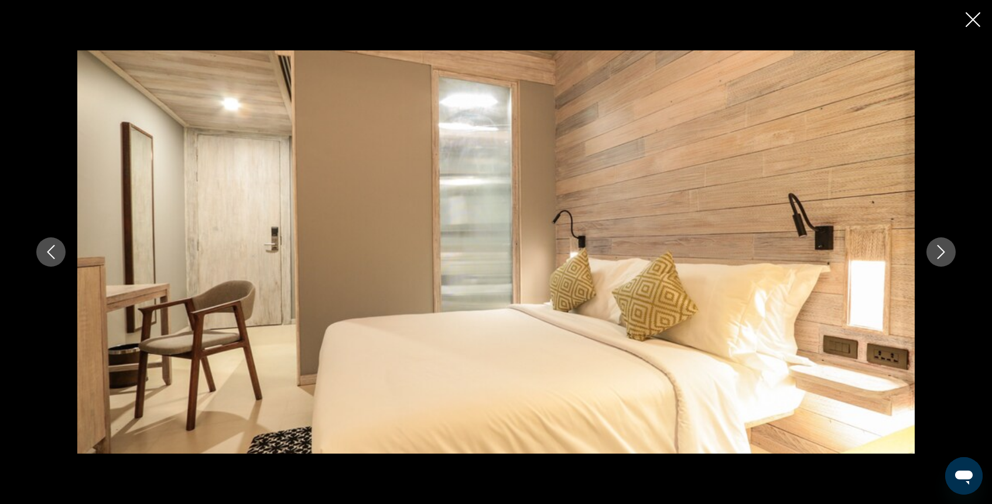
click at [936, 254] on icon "Next image" at bounding box center [941, 252] width 14 height 14
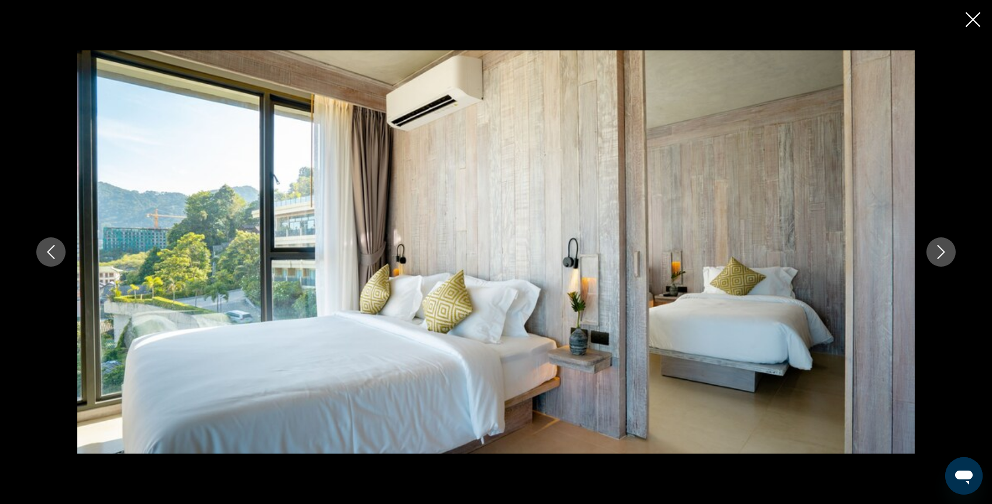
click at [936, 254] on icon "Next image" at bounding box center [941, 252] width 14 height 14
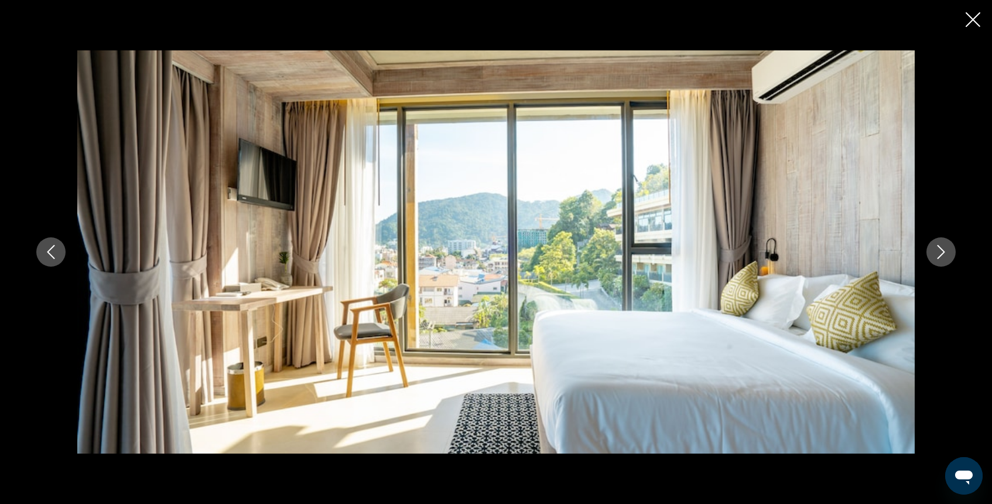
click at [936, 254] on icon "Next image" at bounding box center [941, 252] width 14 height 14
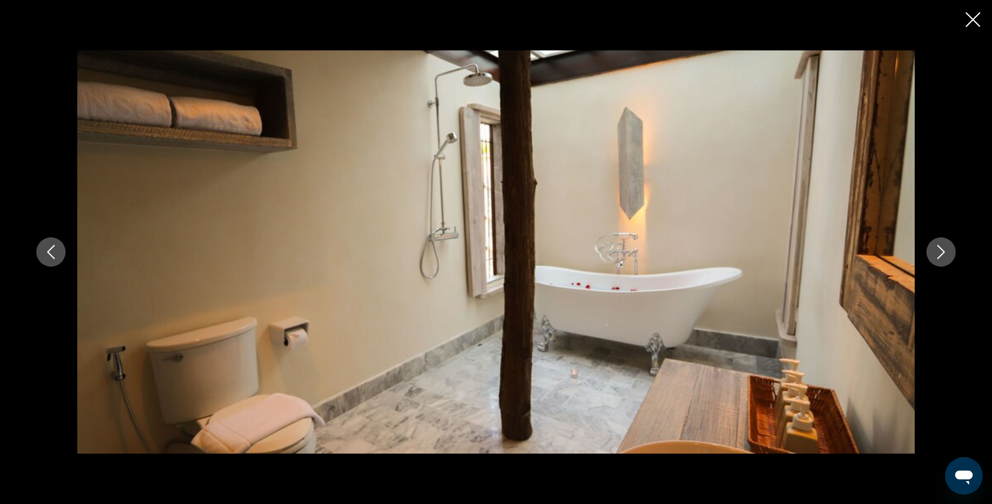
click at [936, 254] on icon "Next image" at bounding box center [941, 252] width 14 height 14
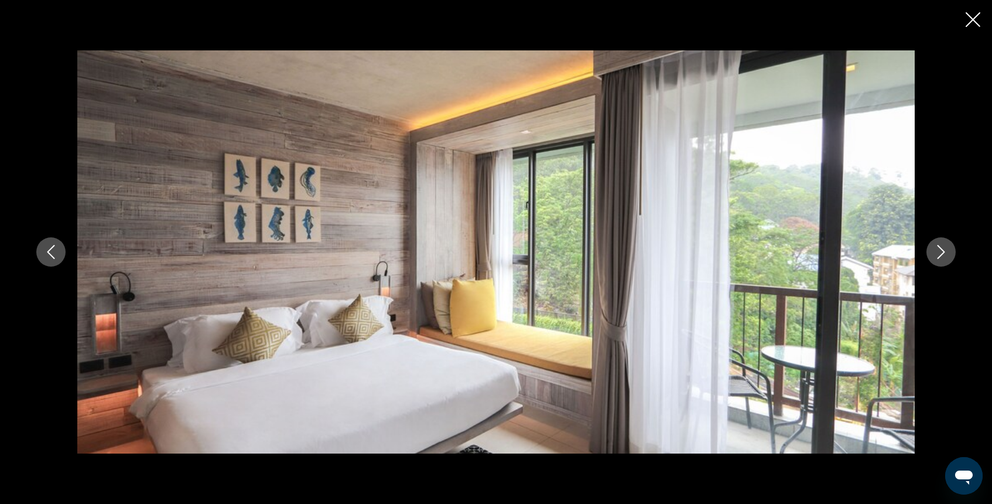
click at [936, 254] on icon "Next image" at bounding box center [941, 252] width 14 height 14
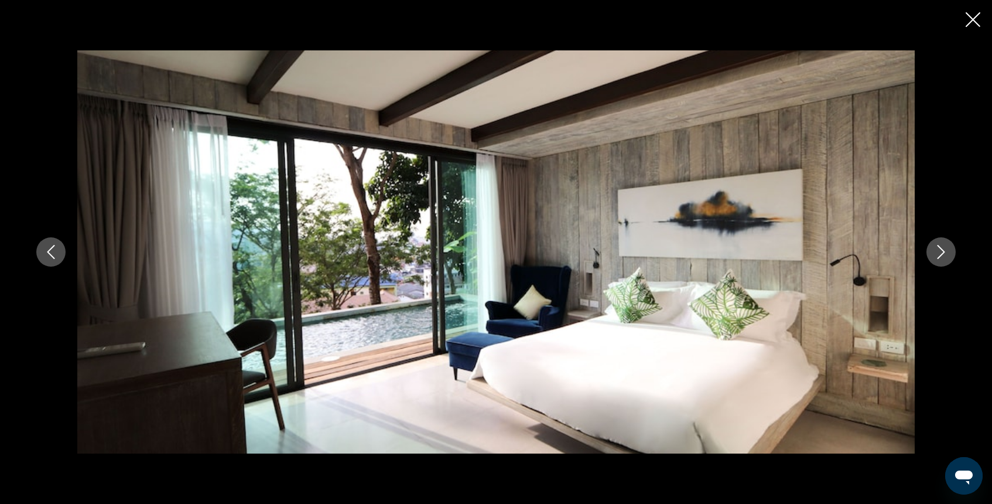
click at [936, 254] on icon "Next image" at bounding box center [941, 252] width 14 height 14
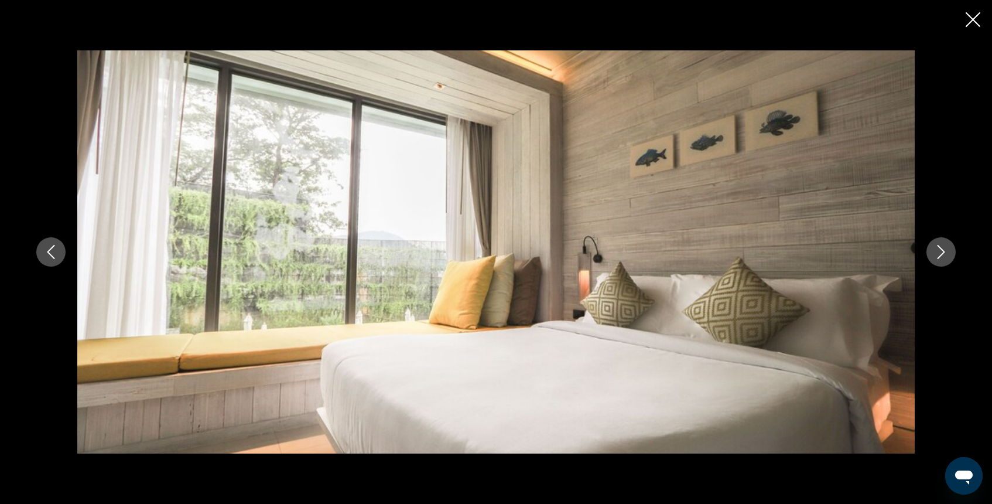
click at [936, 254] on icon "Next image" at bounding box center [941, 252] width 14 height 14
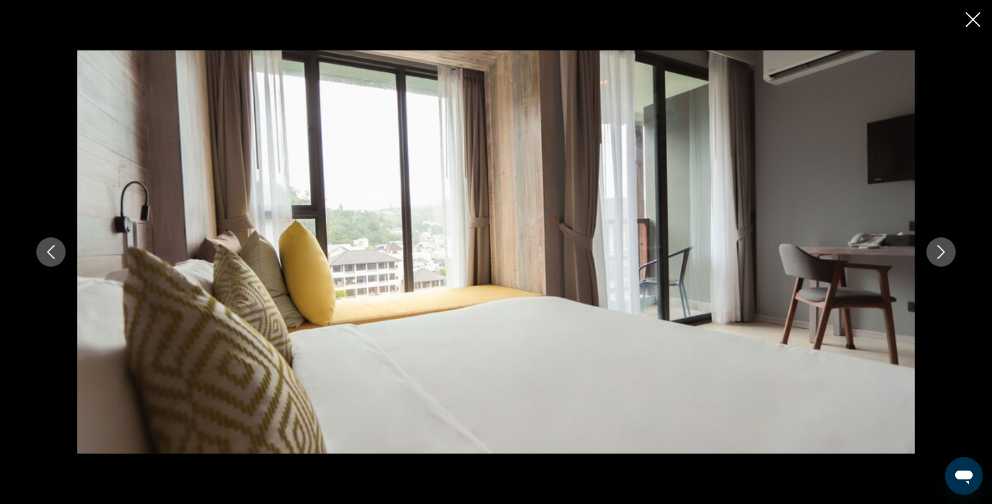
click at [936, 254] on icon "Next image" at bounding box center [941, 252] width 14 height 14
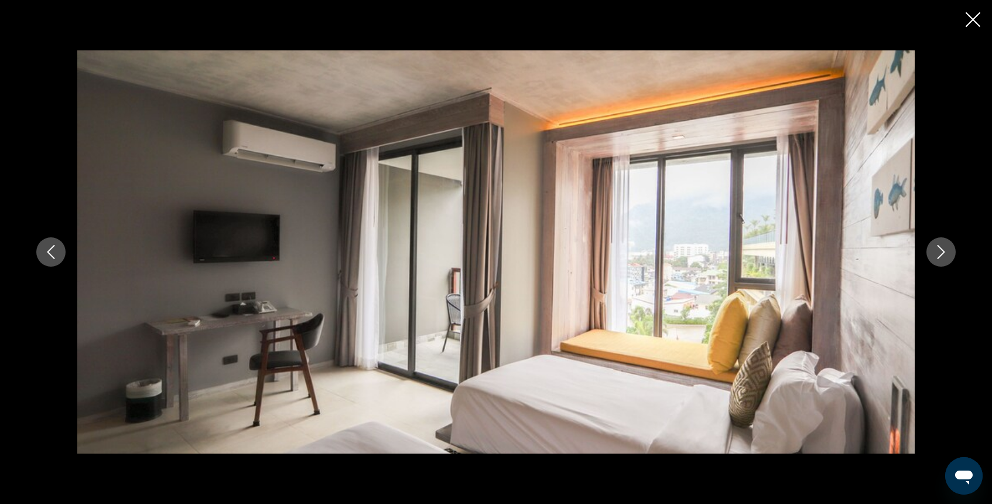
click at [972, 29] on button "Close slideshow" at bounding box center [973, 21] width 15 height 18
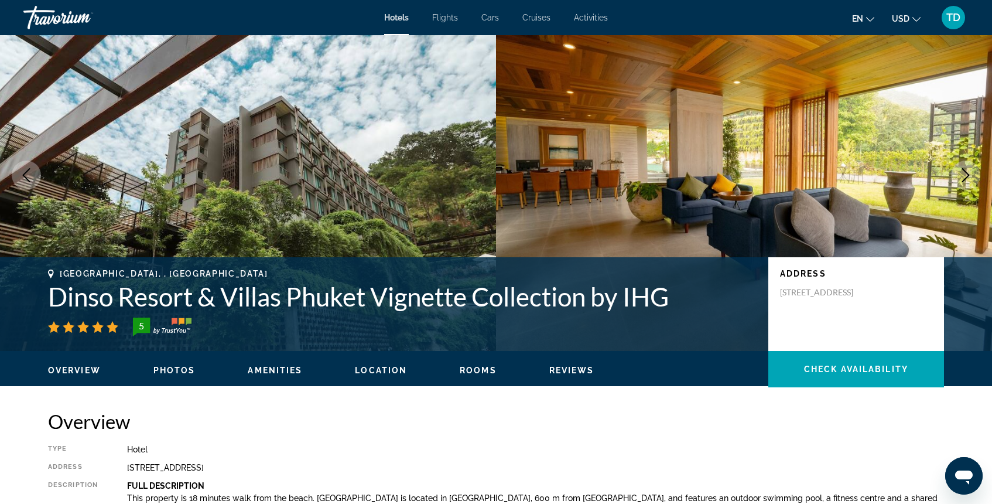
scroll to position [0, 0]
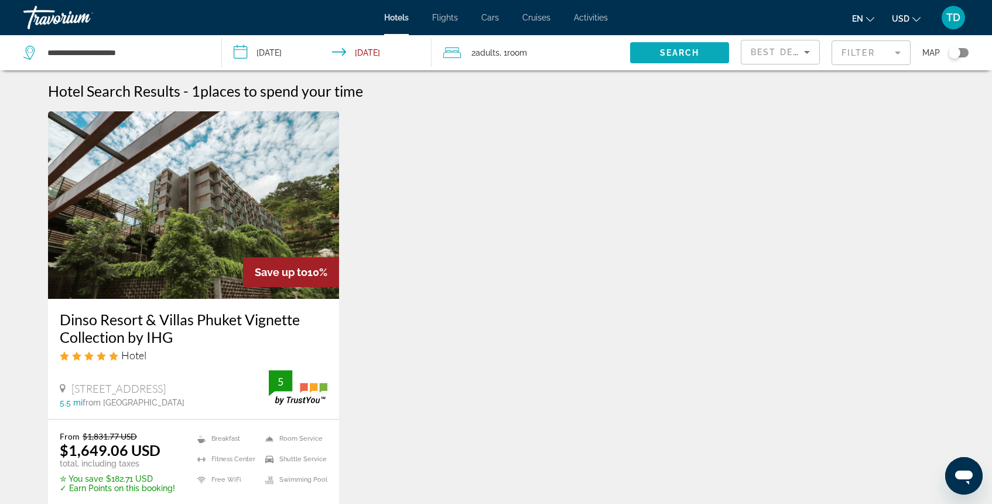
click at [688, 52] on span "Search" at bounding box center [680, 52] width 40 height 9
click at [848, 50] on mat-form-field "Filter" at bounding box center [870, 52] width 79 height 25
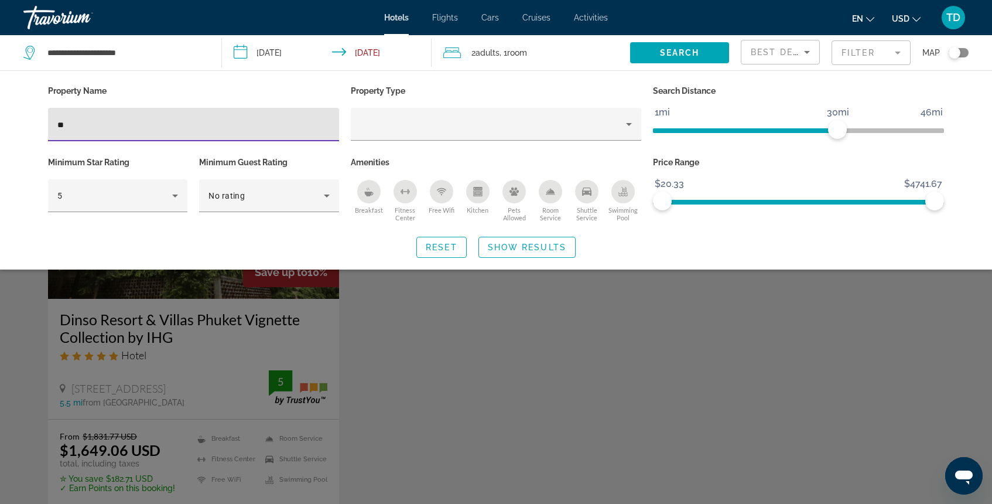
type input "*"
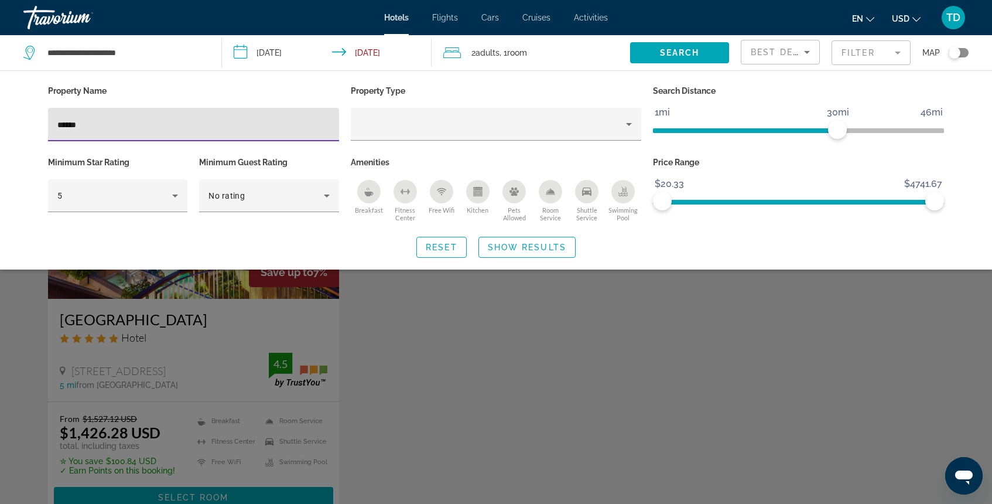
type input "******"
click at [217, 289] on div "Search widget" at bounding box center [496, 340] width 992 height 328
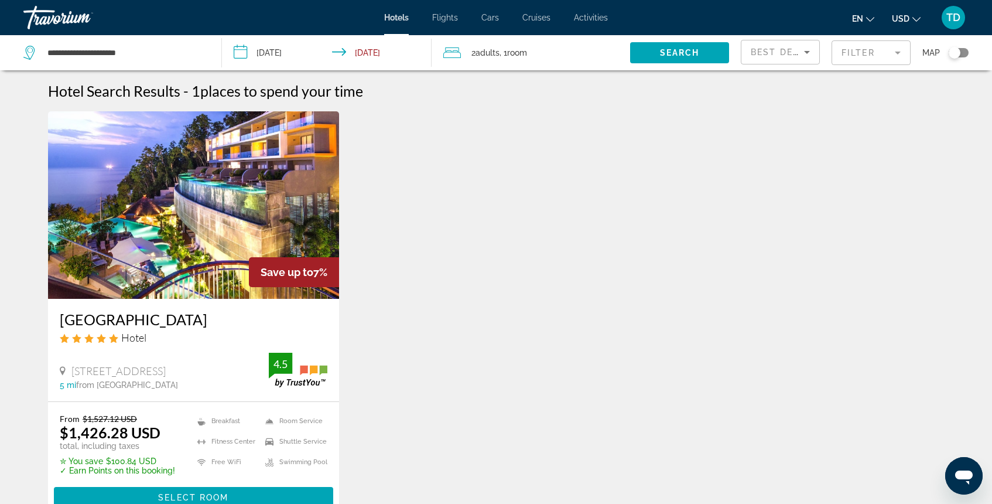
click at [138, 322] on h3 "[GEOGRAPHIC_DATA]" at bounding box center [194, 319] width 268 height 18
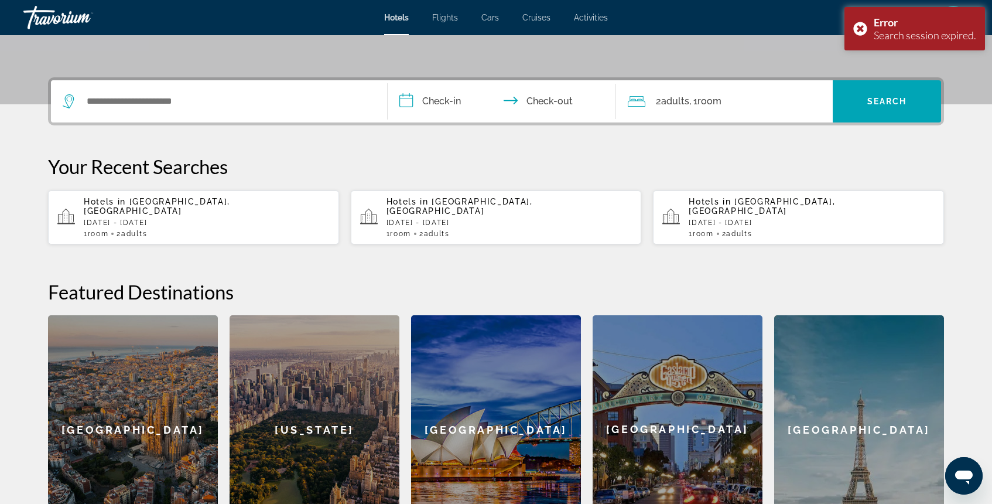
scroll to position [245, 0]
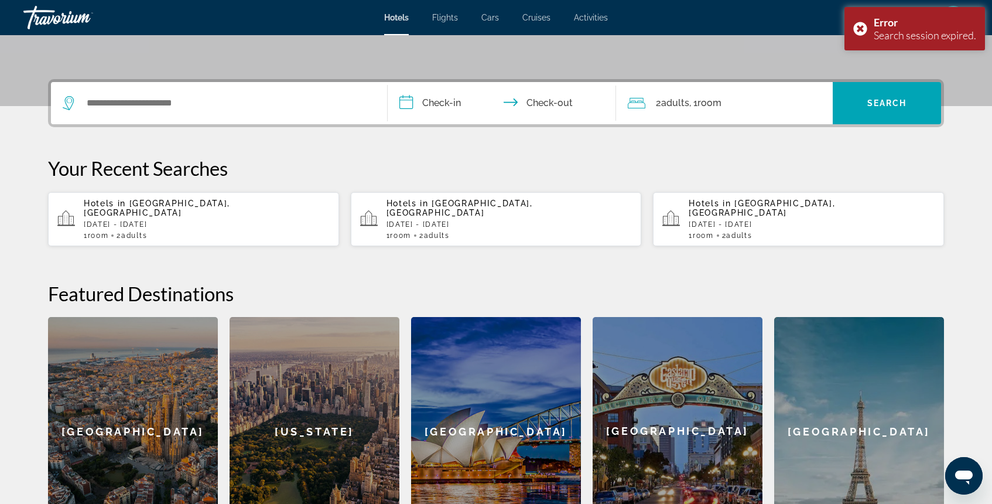
click at [228, 204] on span "[GEOGRAPHIC_DATA], [GEOGRAPHIC_DATA]" at bounding box center [157, 208] width 146 height 19
